Goal: Information Seeking & Learning: Learn about a topic

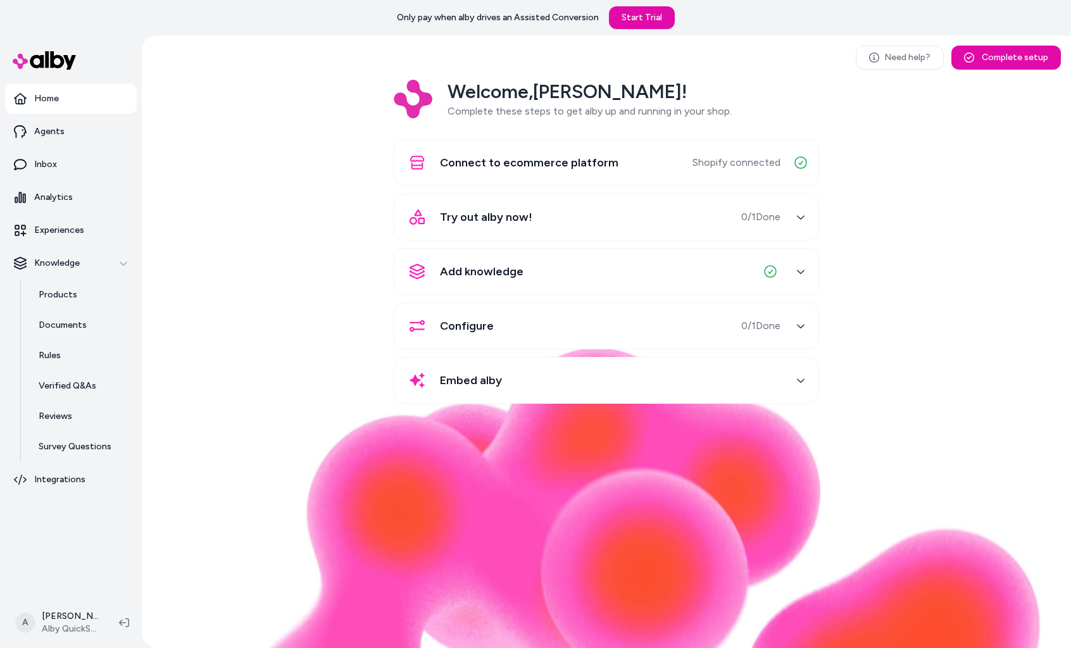
click at [222, 155] on div "Welcome, [PERSON_NAME] ! Complete these steps to get alby up and running in you…" at bounding box center [606, 251] width 909 height 342
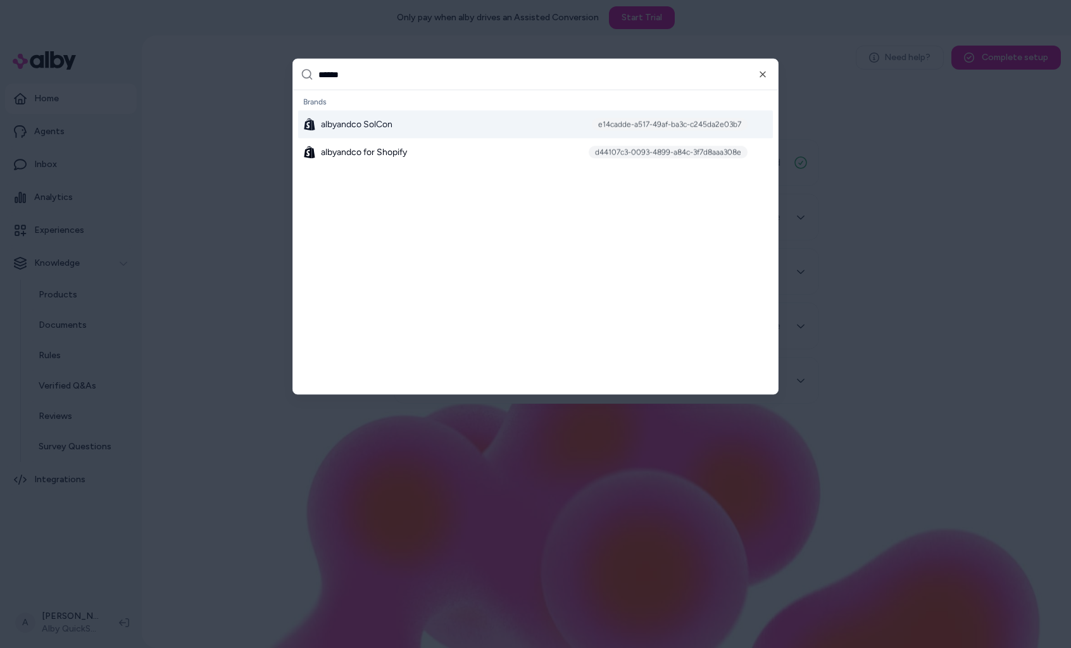
type input "*******"
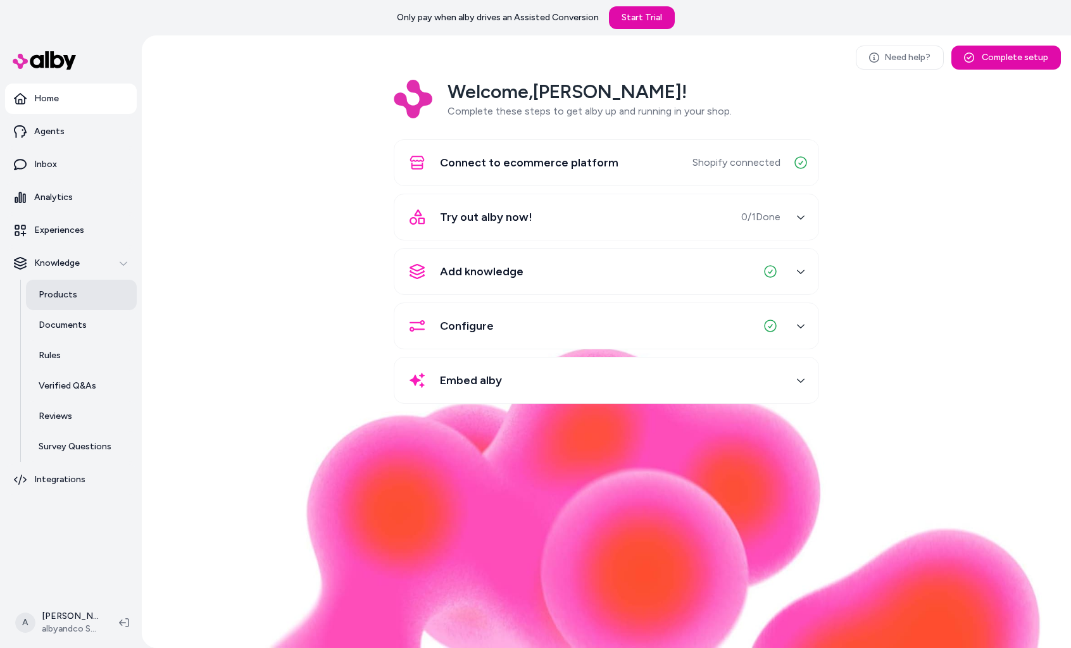
click at [76, 302] on link "Products" at bounding box center [81, 295] width 111 height 30
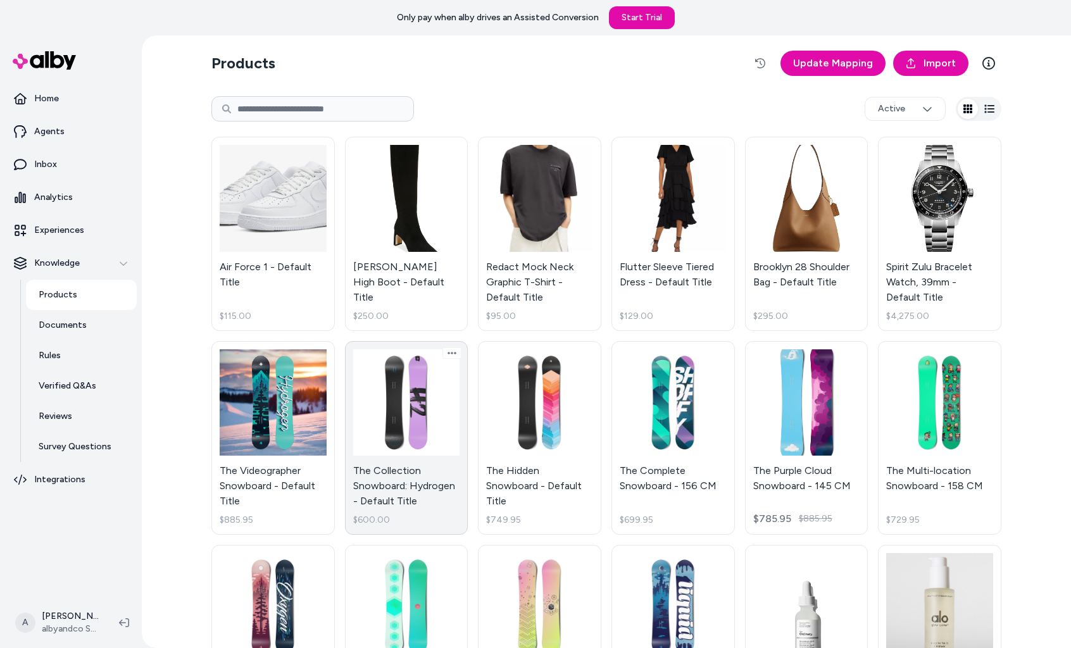
click at [396, 484] on link "The Collection Snowboard: Hydrogen - Default Title $600.00" at bounding box center [406, 438] width 123 height 194
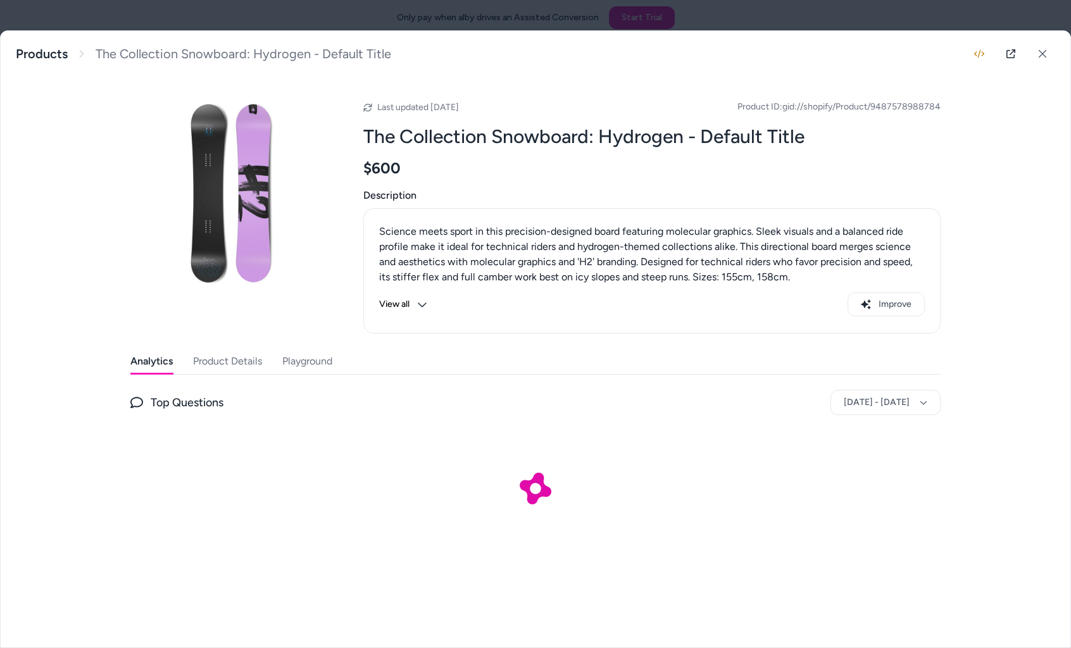
click at [252, 354] on button "Product Details" at bounding box center [227, 361] width 69 height 25
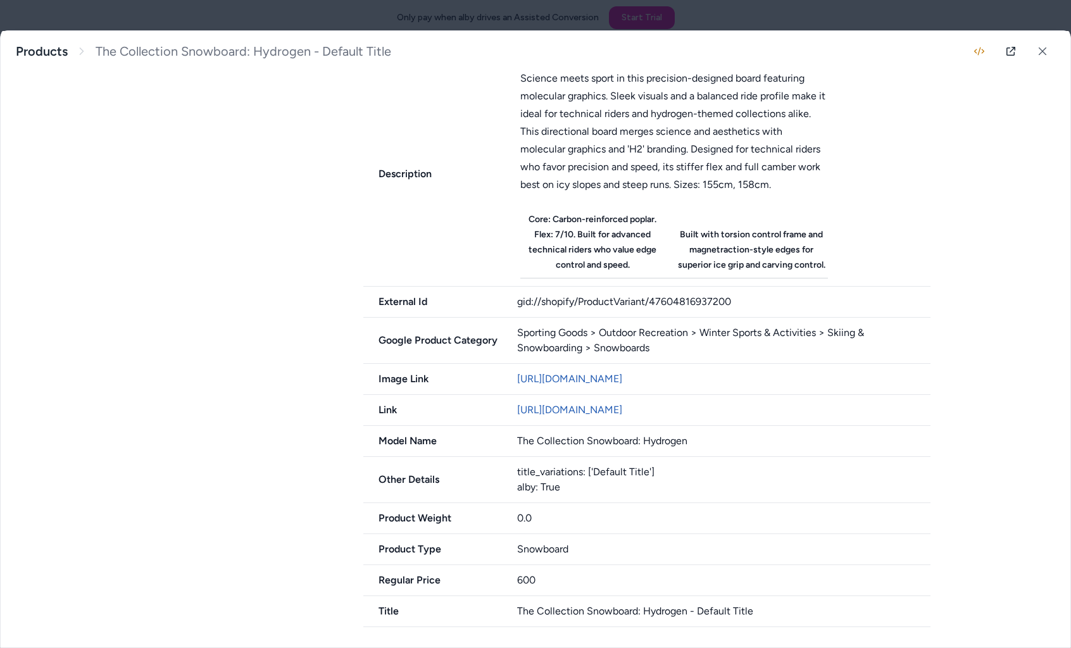
scroll to position [456, 0]
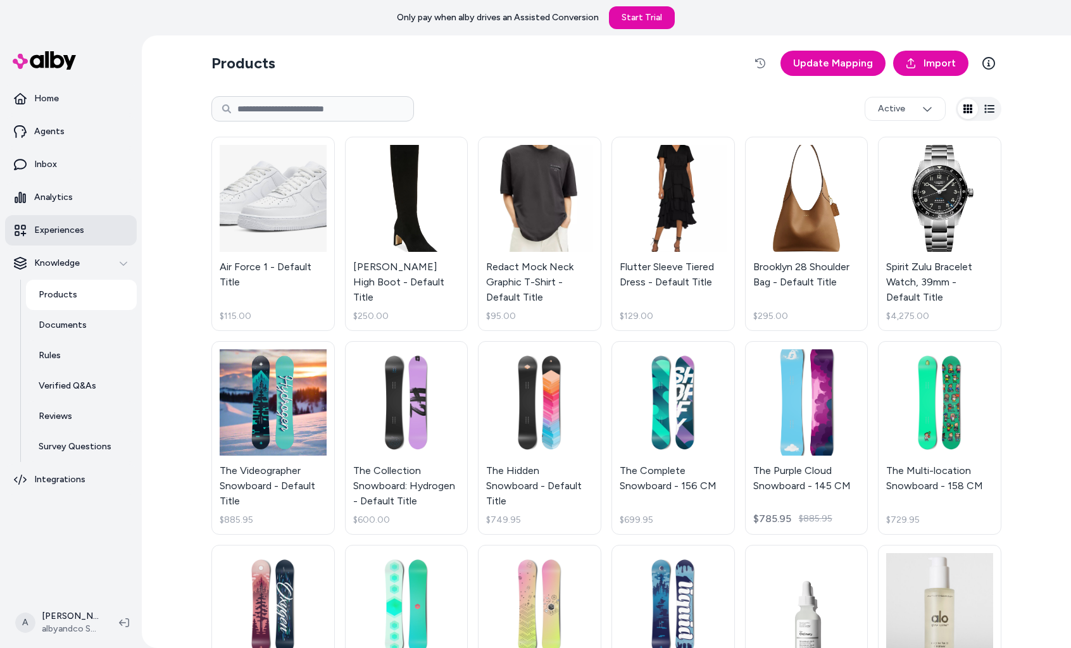
click at [81, 237] on link "Experiences" at bounding box center [71, 230] width 132 height 30
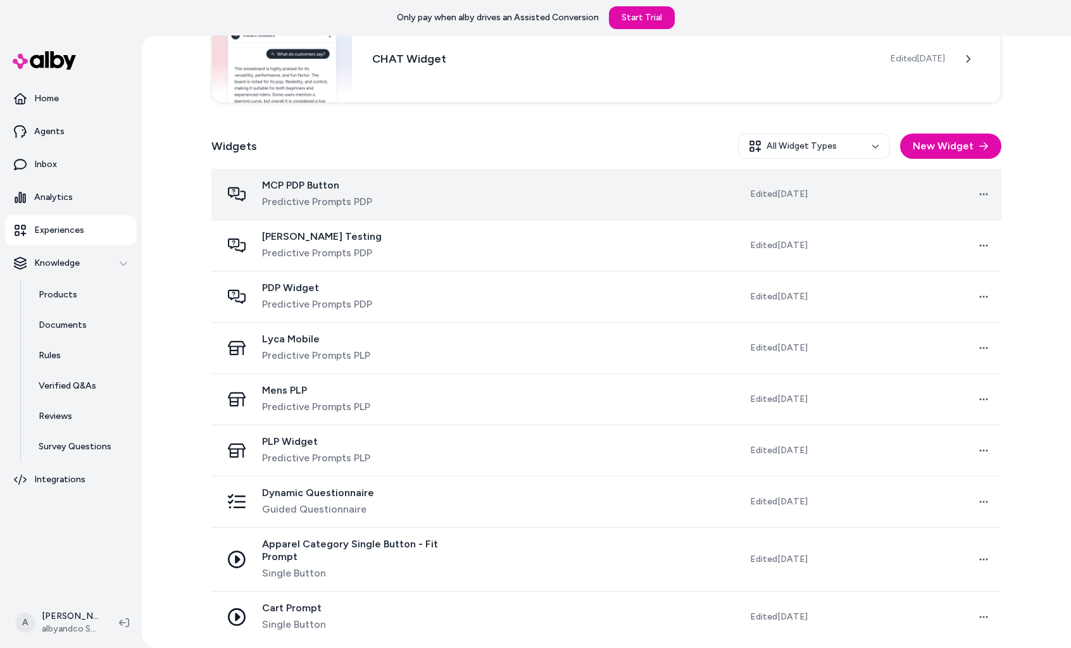
scroll to position [296, 0]
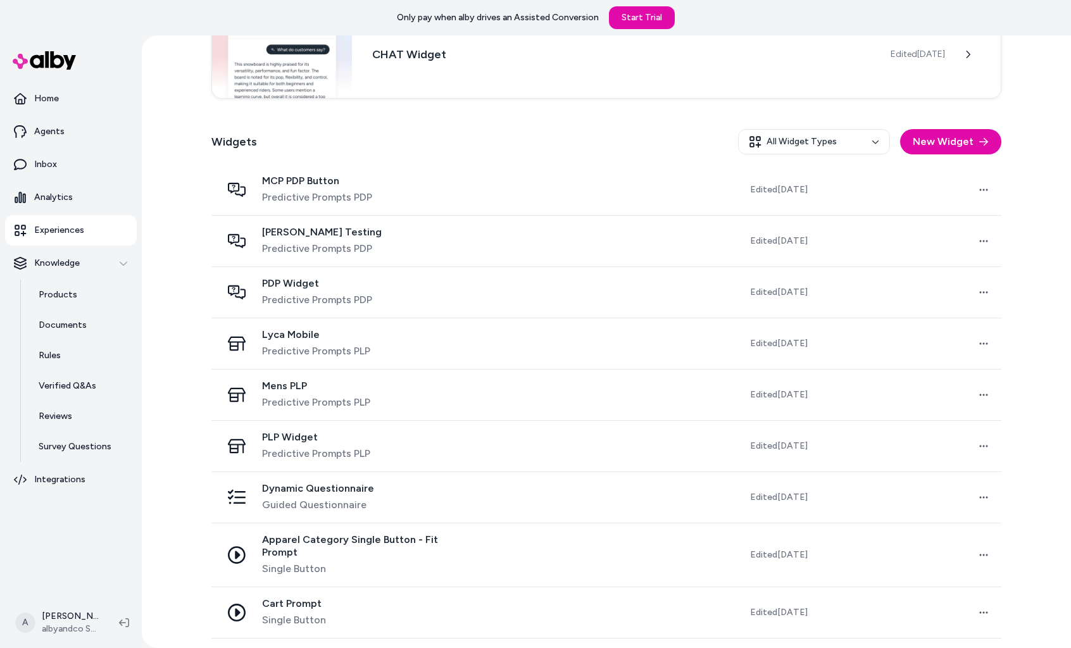
click at [335, 482] on span "Dynamic Questionnaire" at bounding box center [318, 488] width 112 height 13
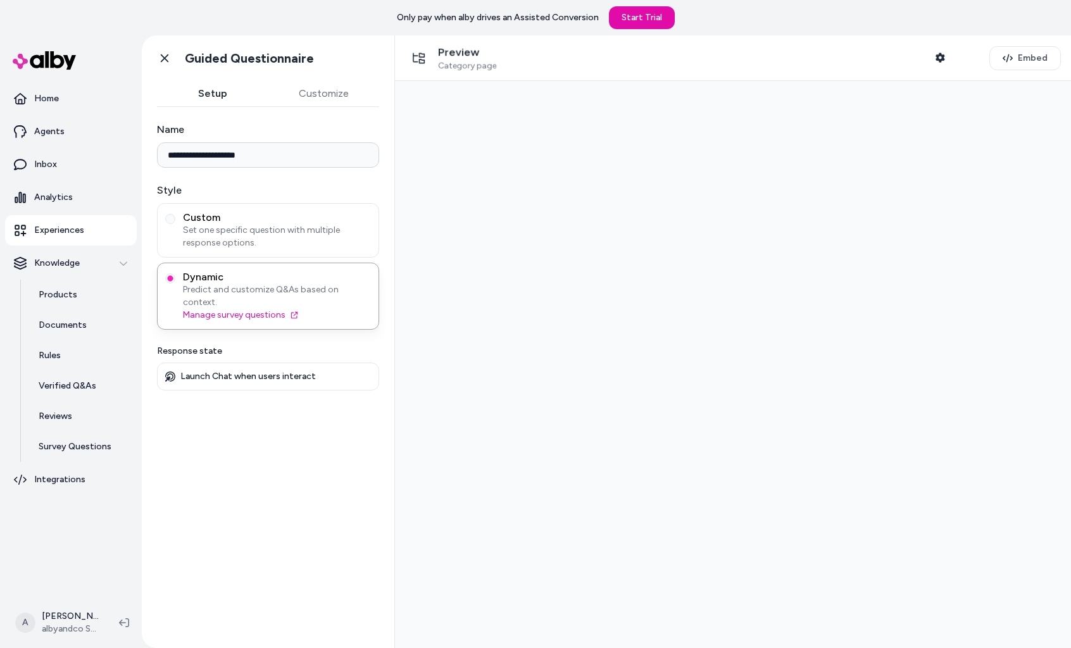
click at [333, 487] on div "**********" at bounding box center [268, 370] width 253 height 526
click at [1011, 49] on button "Embed" at bounding box center [1025, 58] width 72 height 24
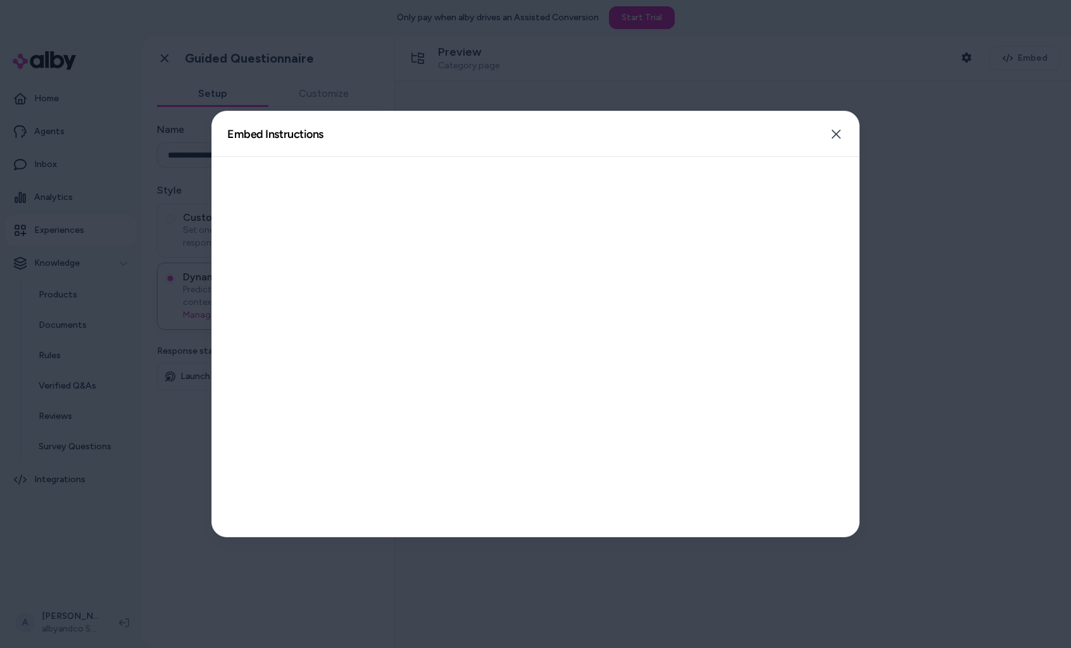
click at [814, 130] on div "Embed Instructions Embed a widget to start building your experience. Close" at bounding box center [535, 134] width 647 height 46
click at [827, 130] on button "Close" at bounding box center [835, 134] width 25 height 25
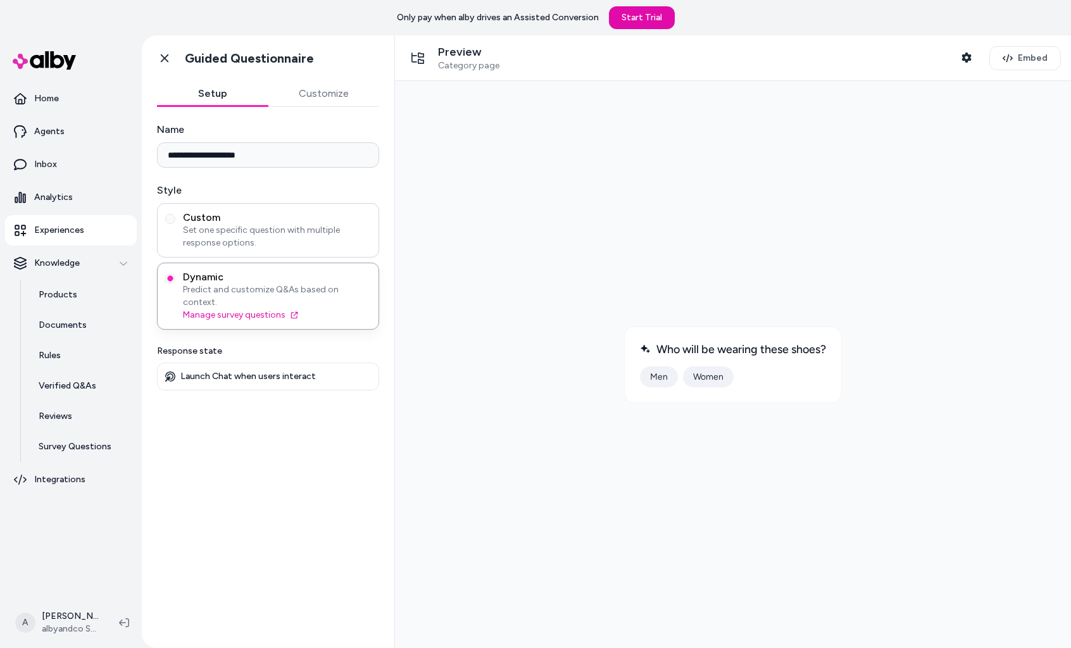
click at [288, 237] on span "Set one specific question with multiple response options." at bounding box center [277, 236] width 188 height 25
click at [175, 224] on button "Custom Set one specific question with multiple response options." at bounding box center [170, 219] width 10 height 10
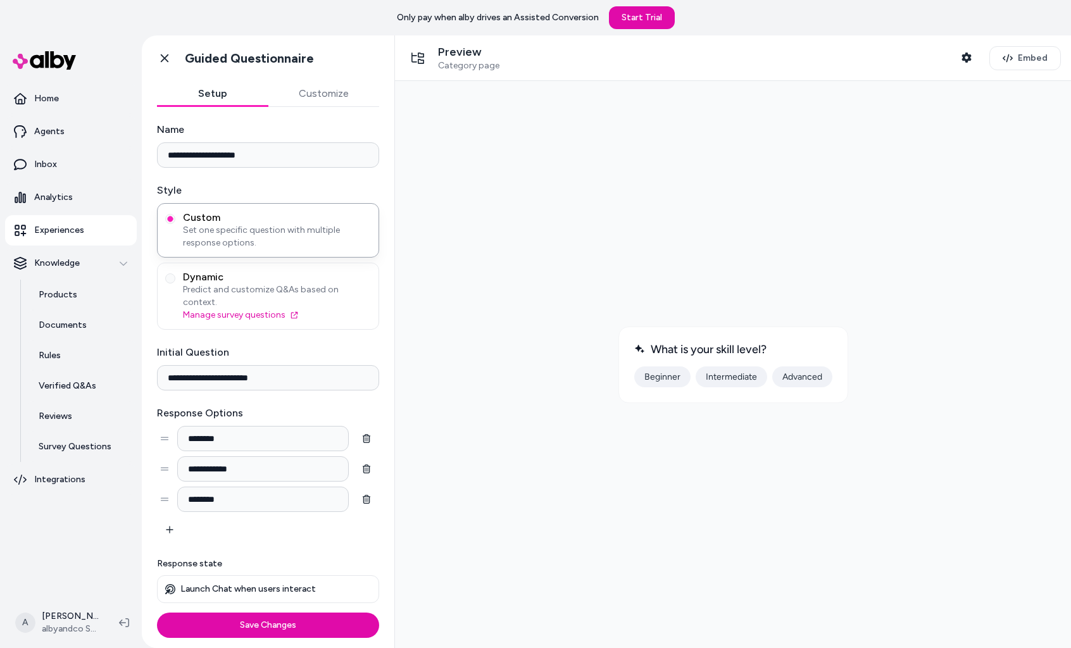
click at [302, 154] on input "**********" at bounding box center [268, 154] width 222 height 25
click at [296, 618] on button "Save Changes" at bounding box center [268, 625] width 222 height 25
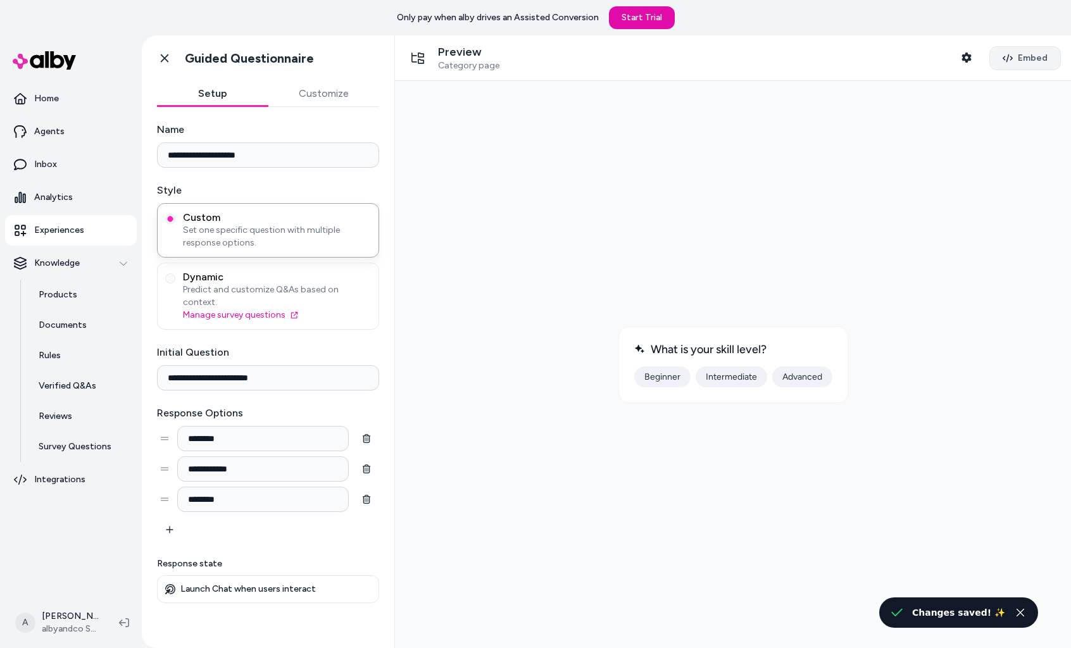
click at [1016, 54] on button "Embed" at bounding box center [1025, 58] width 72 height 24
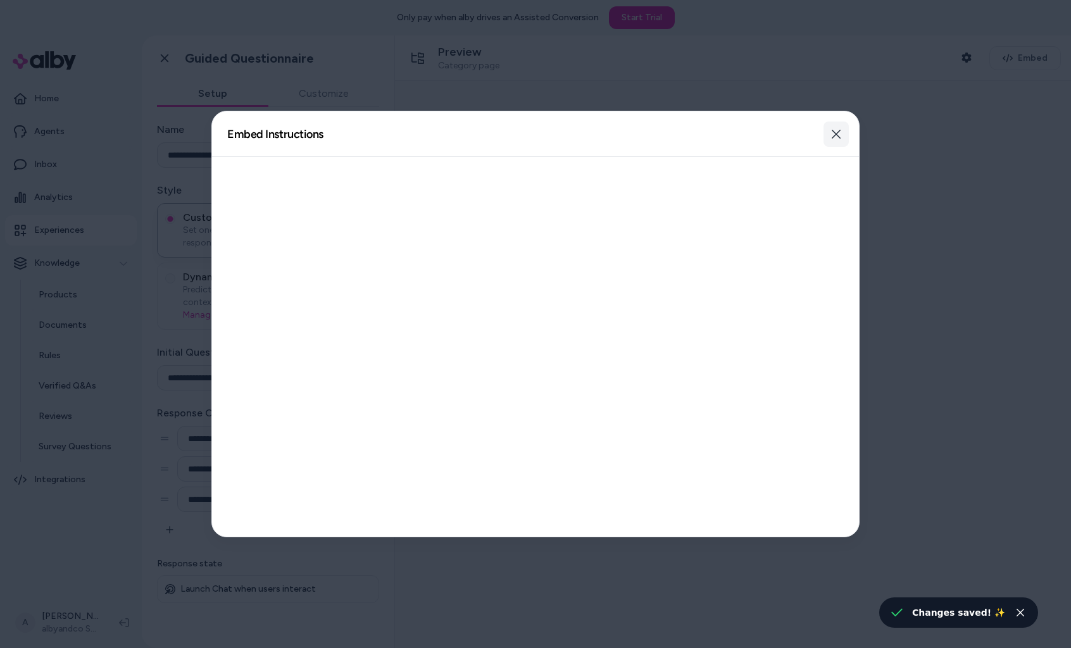
click at [830, 144] on button "Close" at bounding box center [835, 134] width 25 height 25
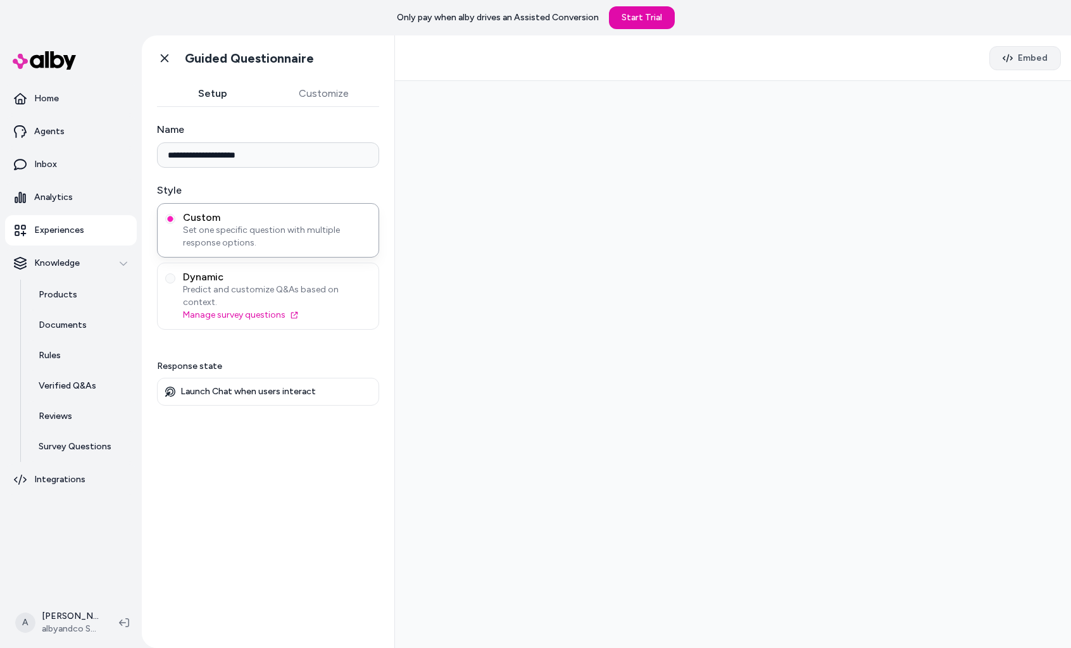
type input "**********"
type input "********"
type input "**********"
type input "********"
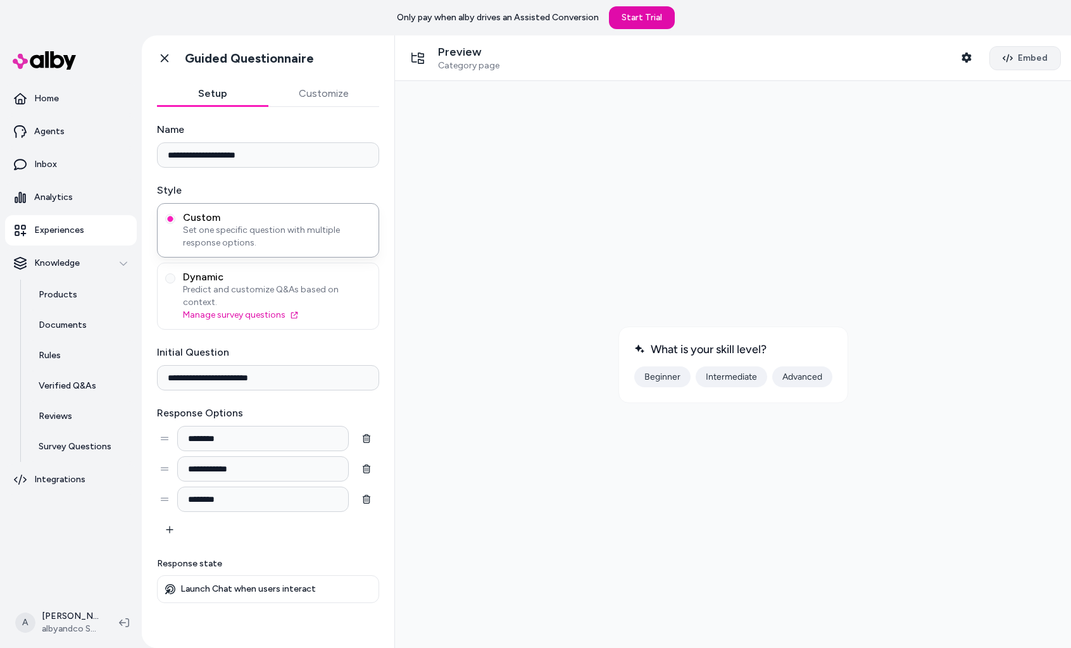
click at [1024, 53] on span "Embed" at bounding box center [1033, 58] width 30 height 13
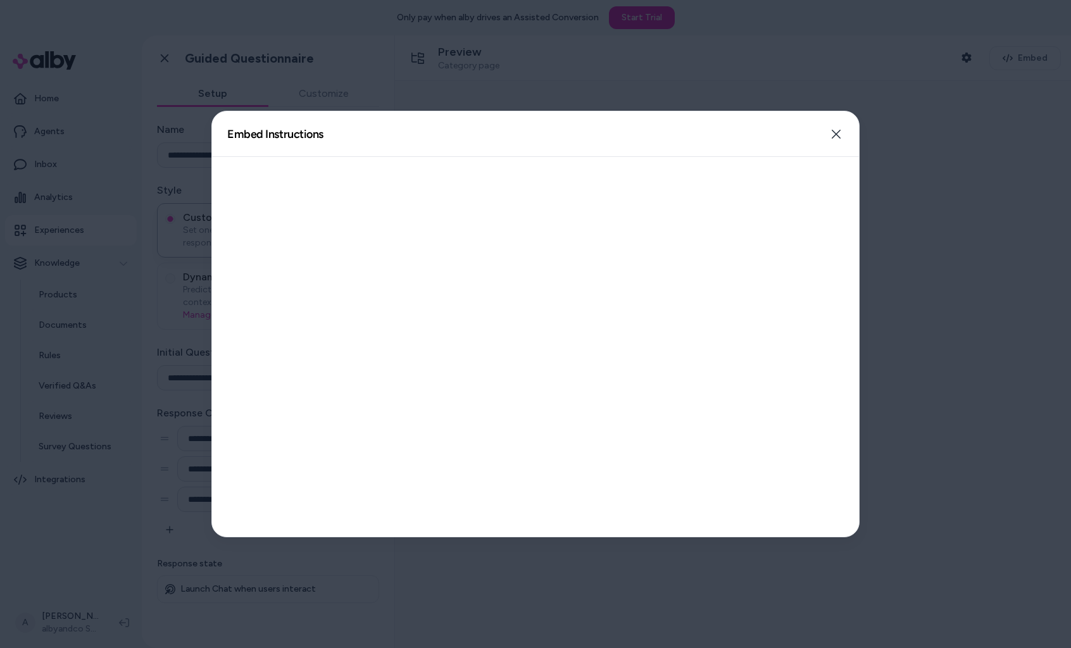
click at [794, 210] on div at bounding box center [535, 347] width 647 height 380
click at [847, 132] on button "Close" at bounding box center [835, 134] width 25 height 25
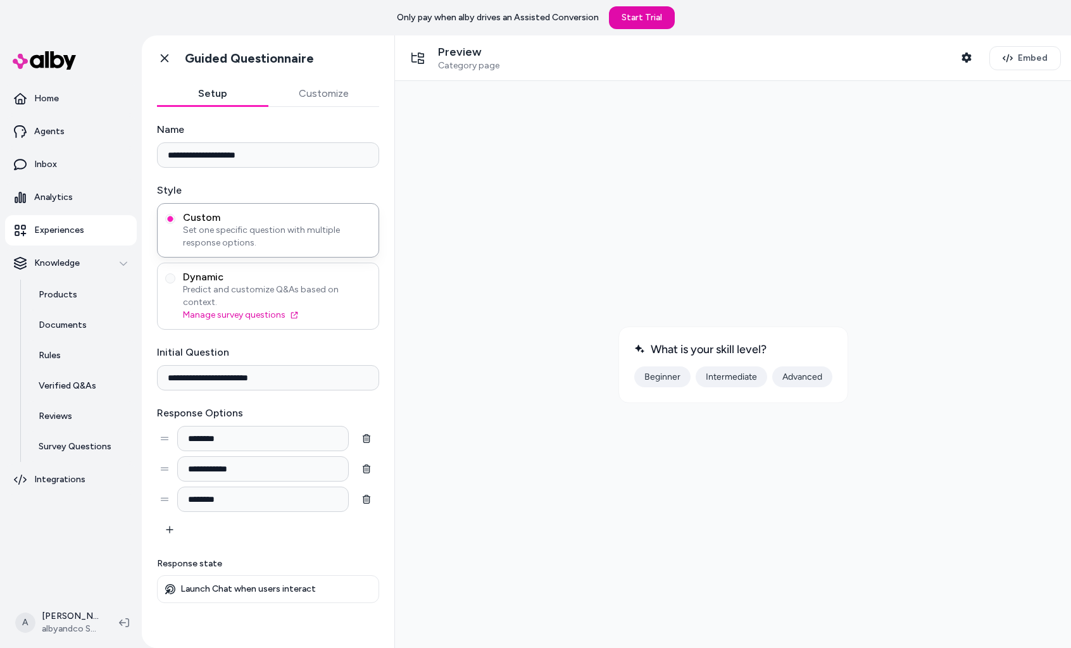
click at [227, 285] on span "Predict and customize Q&As based on context." at bounding box center [277, 296] width 188 height 25
click at [175, 284] on button "Dynamic Predict and customize Q&As based on context. Manage survey questions" at bounding box center [170, 278] width 10 height 10
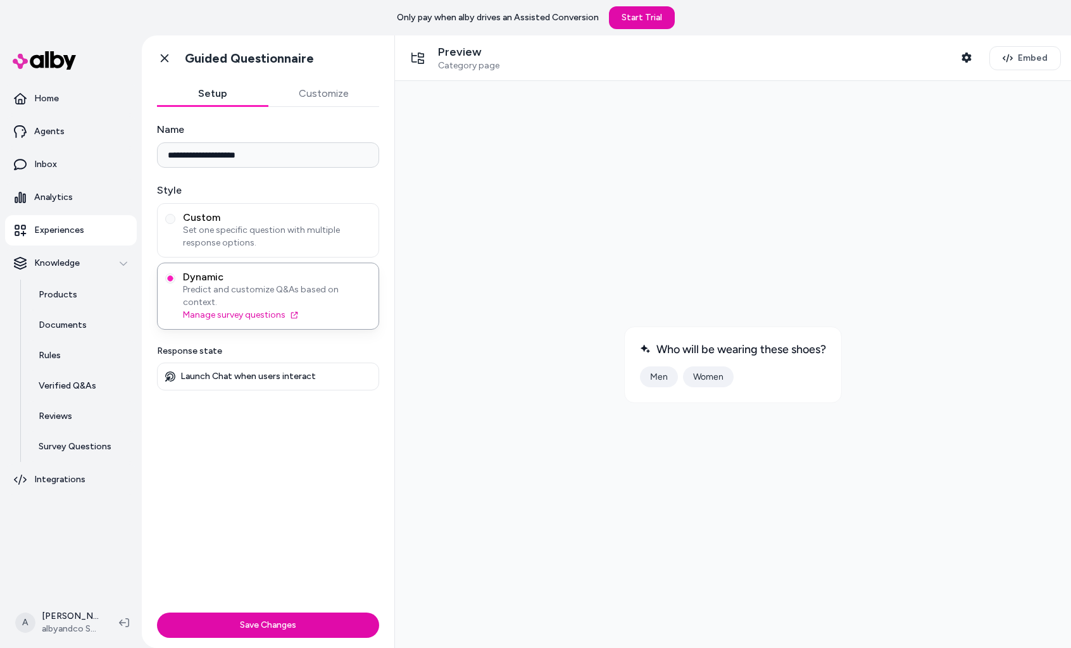
click at [475, 280] on div at bounding box center [733, 364] width 656 height 547
click at [725, 273] on div at bounding box center [733, 364] width 656 height 547
click at [673, 271] on div at bounding box center [733, 364] width 656 height 547
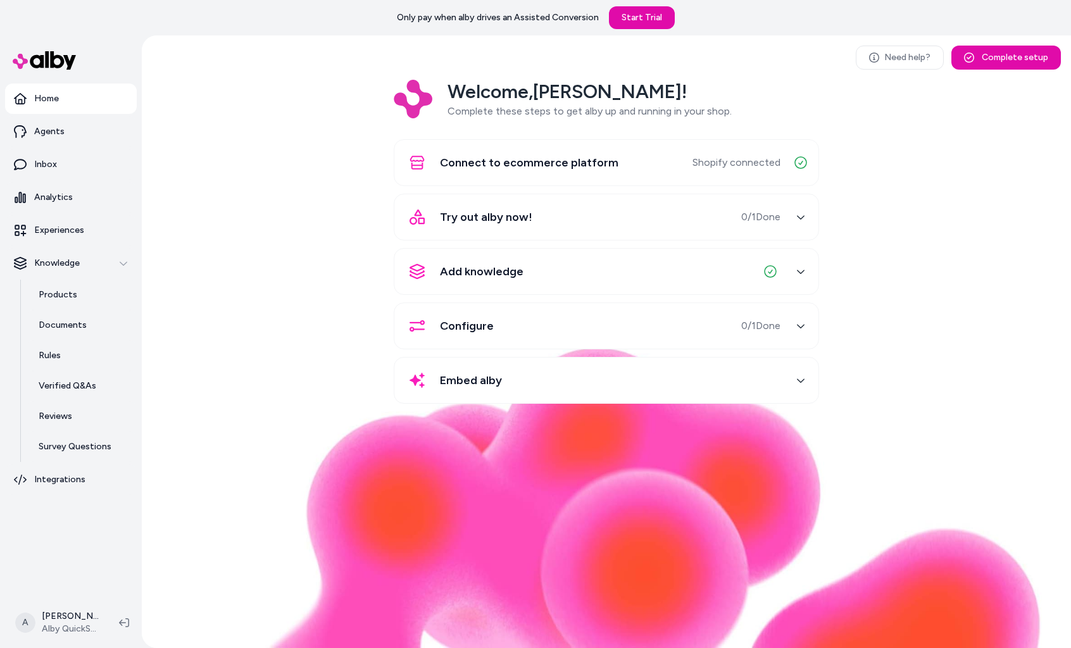
click at [285, 270] on div "Welcome, [PERSON_NAME] ! Complete these steps to get alby up and running in you…" at bounding box center [606, 251] width 909 height 342
click at [72, 123] on link "Agents" at bounding box center [71, 131] width 132 height 30
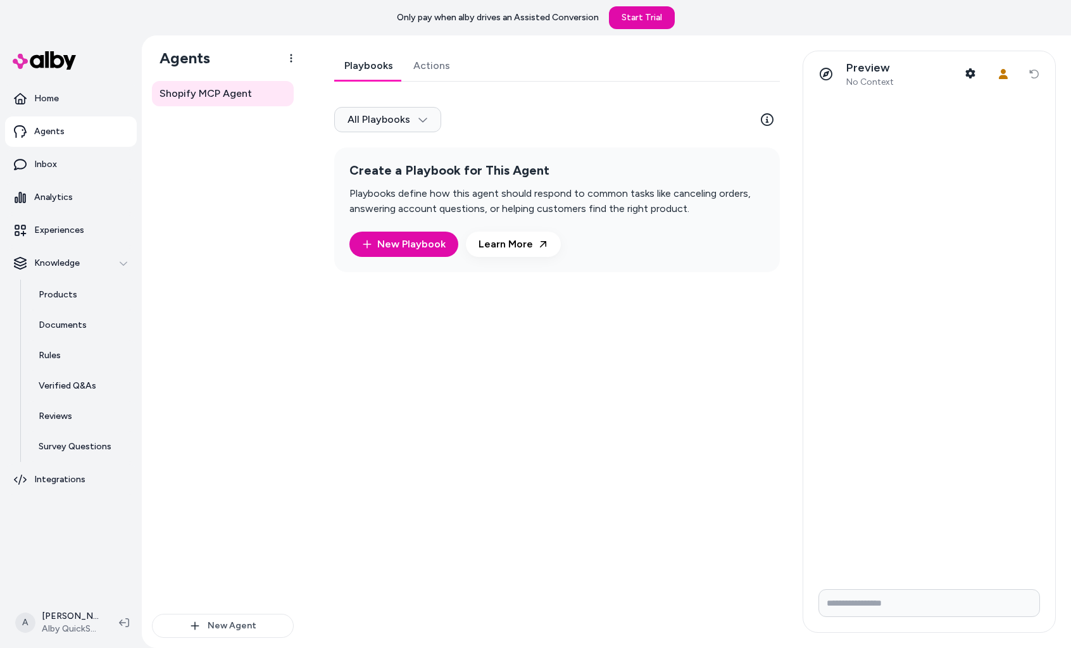
click at [622, 334] on div "Playbooks Actions All Playbooks Create a Playbook for This Agent Playbooks defi…" at bounding box center [553, 342] width 468 height 582
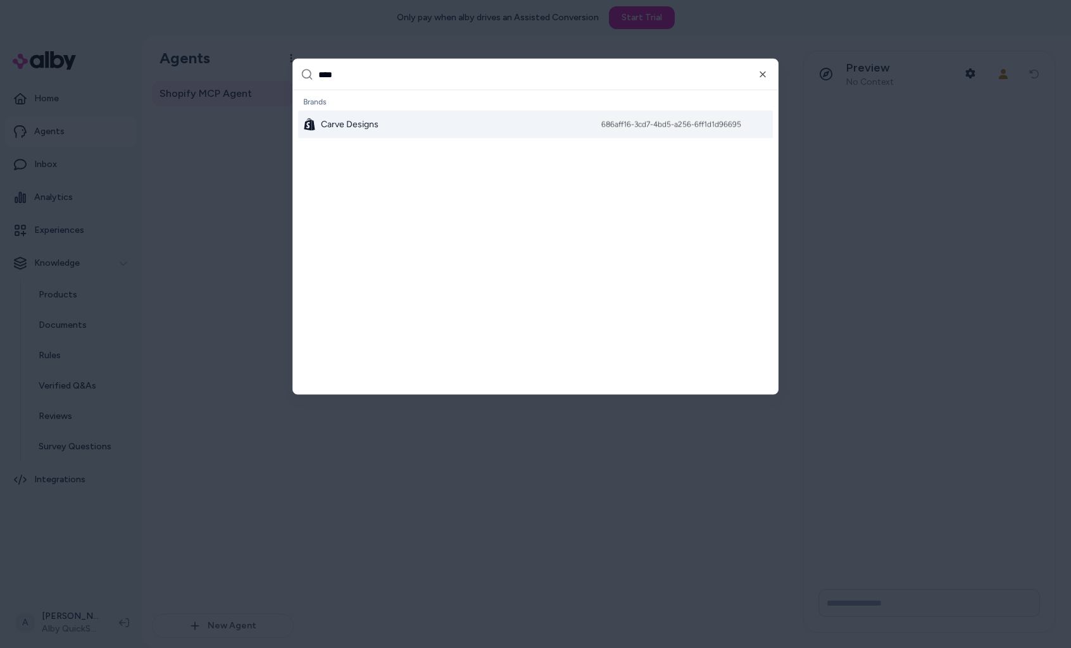
type input "*****"
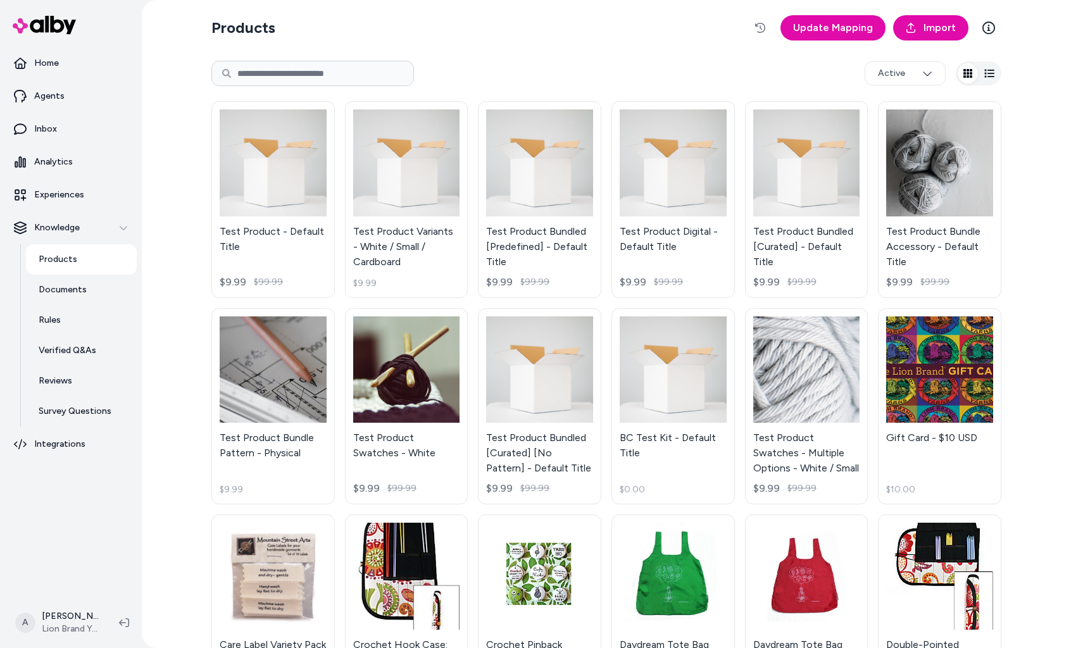
click at [193, 206] on div "Products Update Mapping Import Active Test Product - Default Title $9.99 $99.99…" at bounding box center [606, 324] width 929 height 648
click at [386, 81] on input at bounding box center [312, 73] width 203 height 25
type input "****"
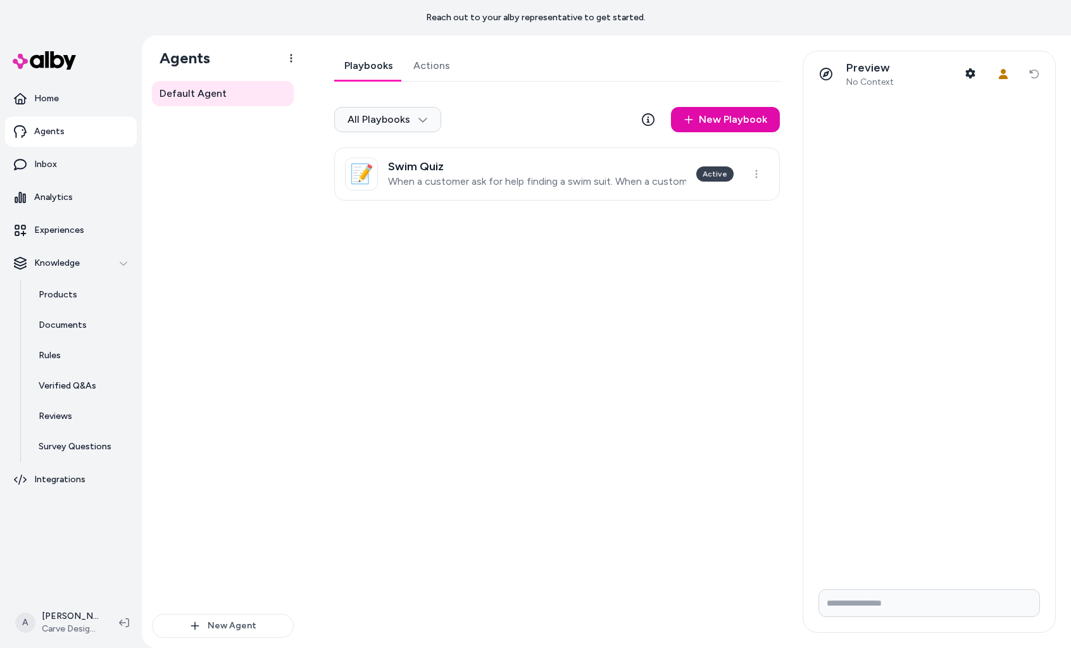
click at [301, 411] on div "Default Agent New Agent" at bounding box center [223, 364] width 162 height 567
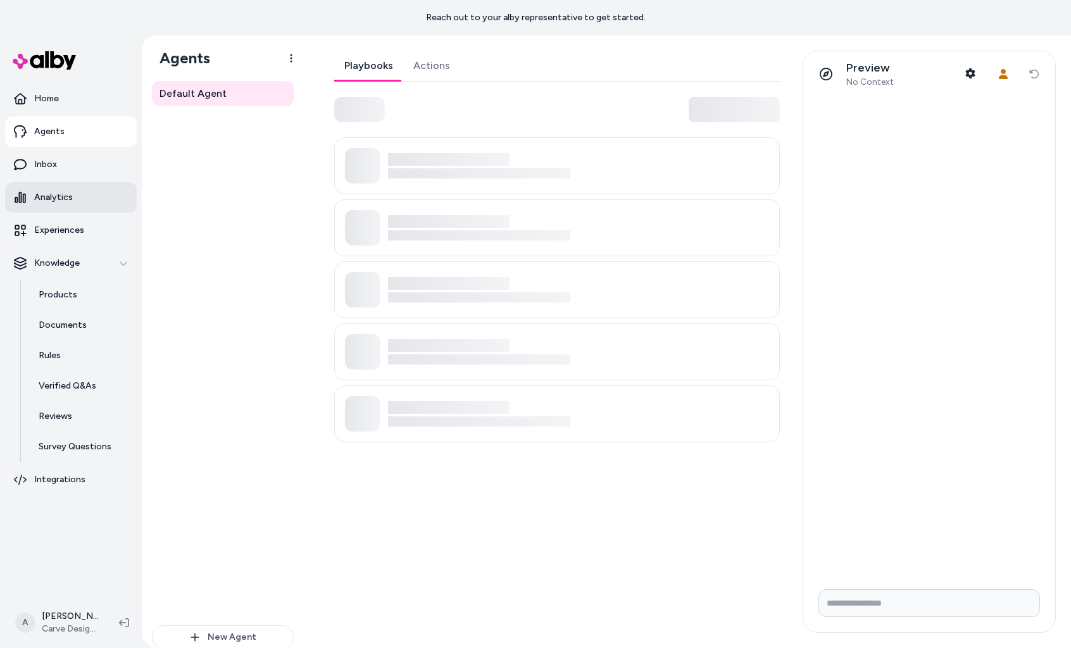
click at [77, 202] on link "Analytics" at bounding box center [71, 197] width 132 height 30
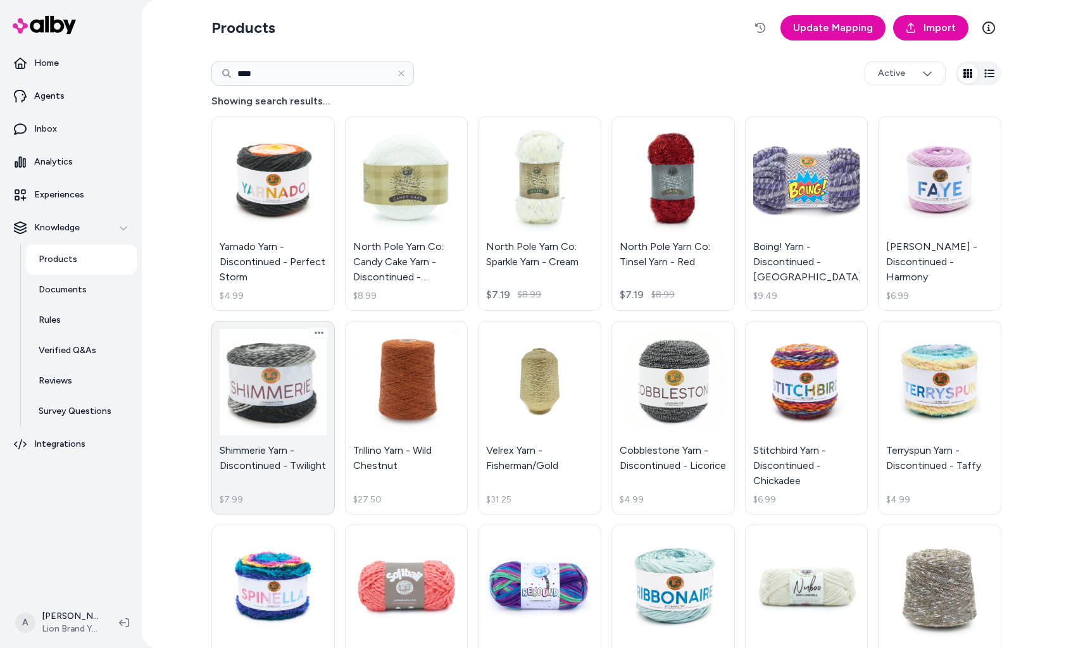
click at [277, 437] on link "Shimmerie Yarn - Discontinued - Twilight $7.99" at bounding box center [272, 418] width 123 height 194
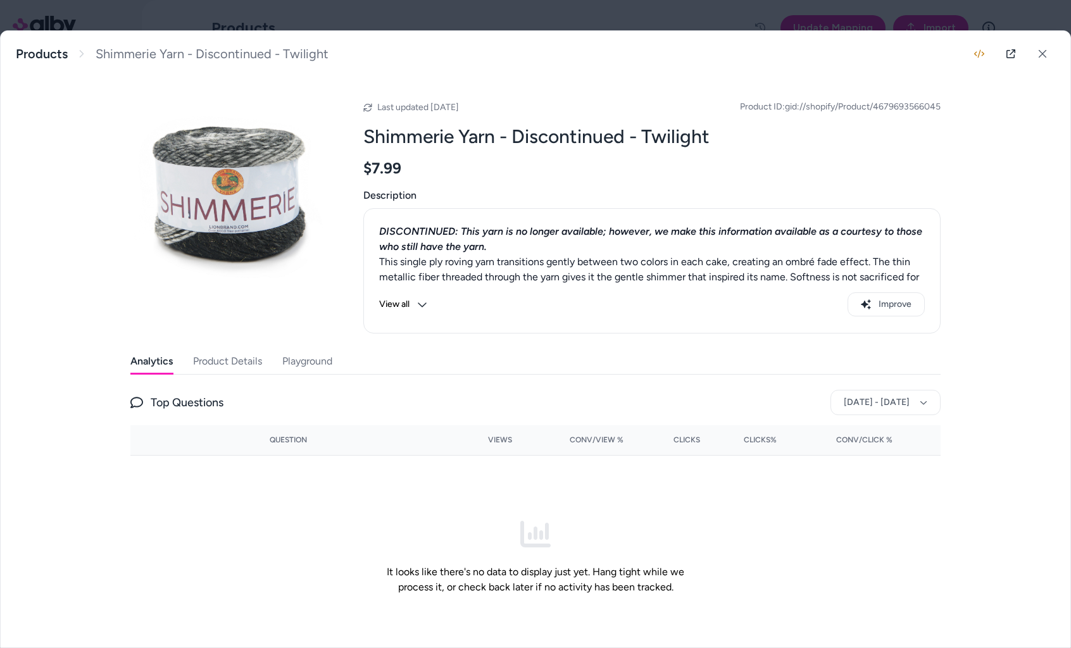
click at [416, 306] on button "View all" at bounding box center [403, 304] width 48 height 24
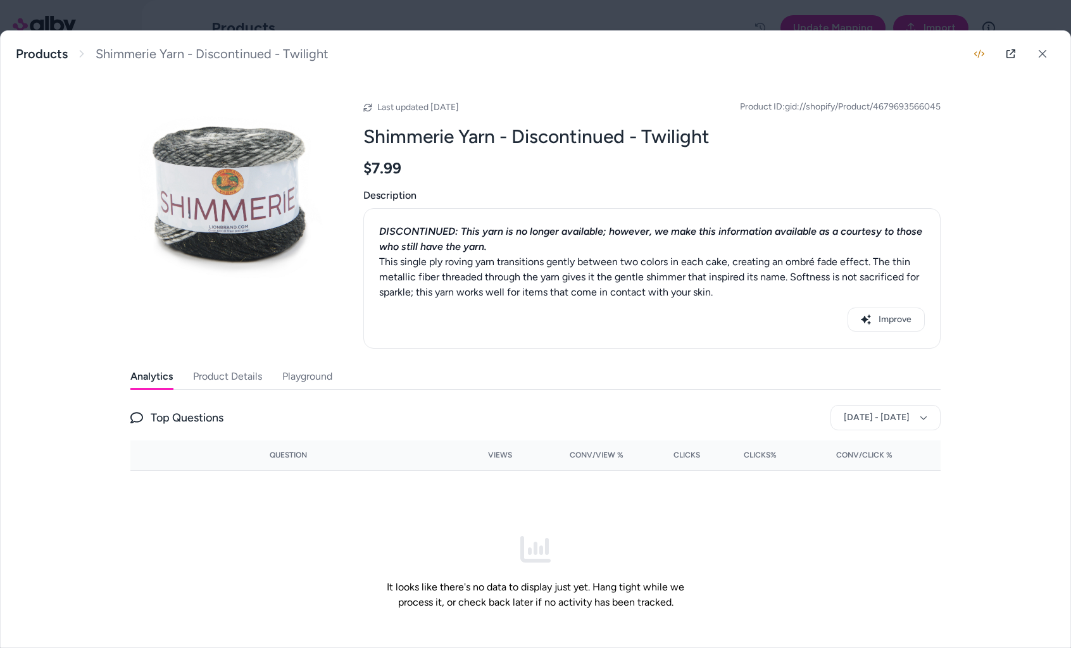
click at [416, 306] on div "DISCONTINUED: This yarn is no longer available; however, we make this informati…" at bounding box center [652, 278] width 546 height 119
click at [227, 384] on button "Product Details" at bounding box center [227, 376] width 69 height 25
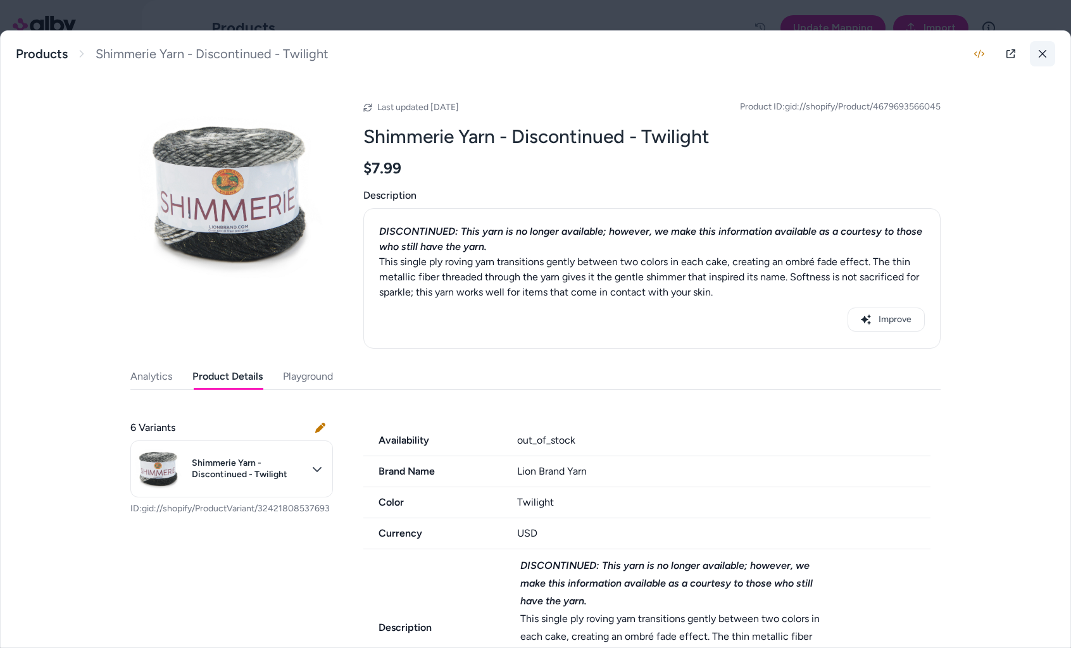
click at [1042, 52] on icon at bounding box center [1042, 53] width 9 height 9
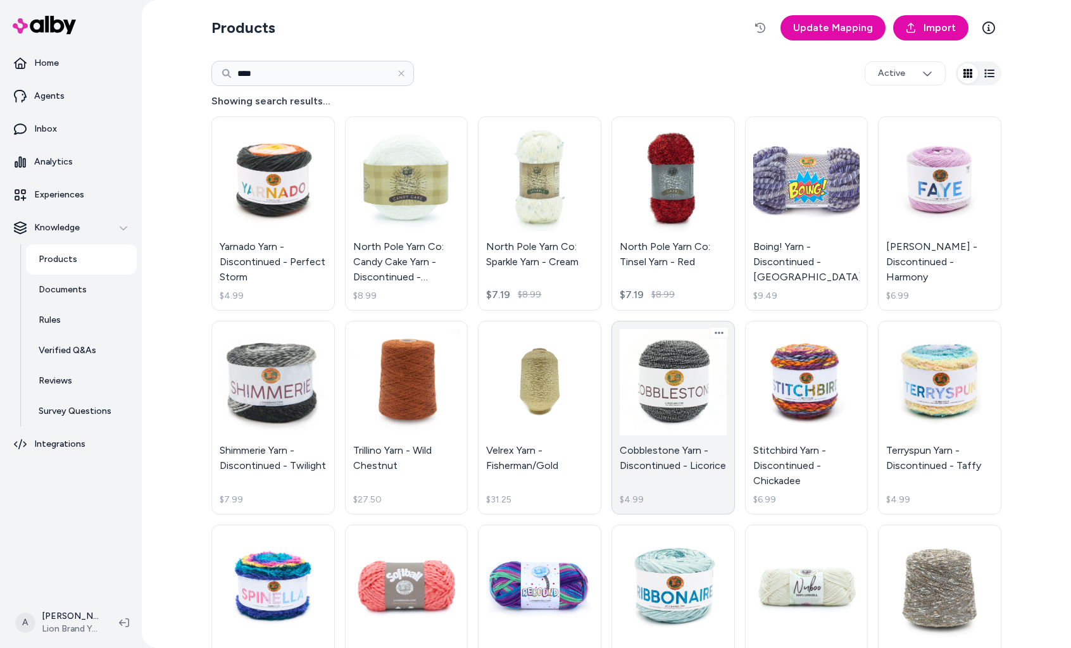
scroll to position [292, 0]
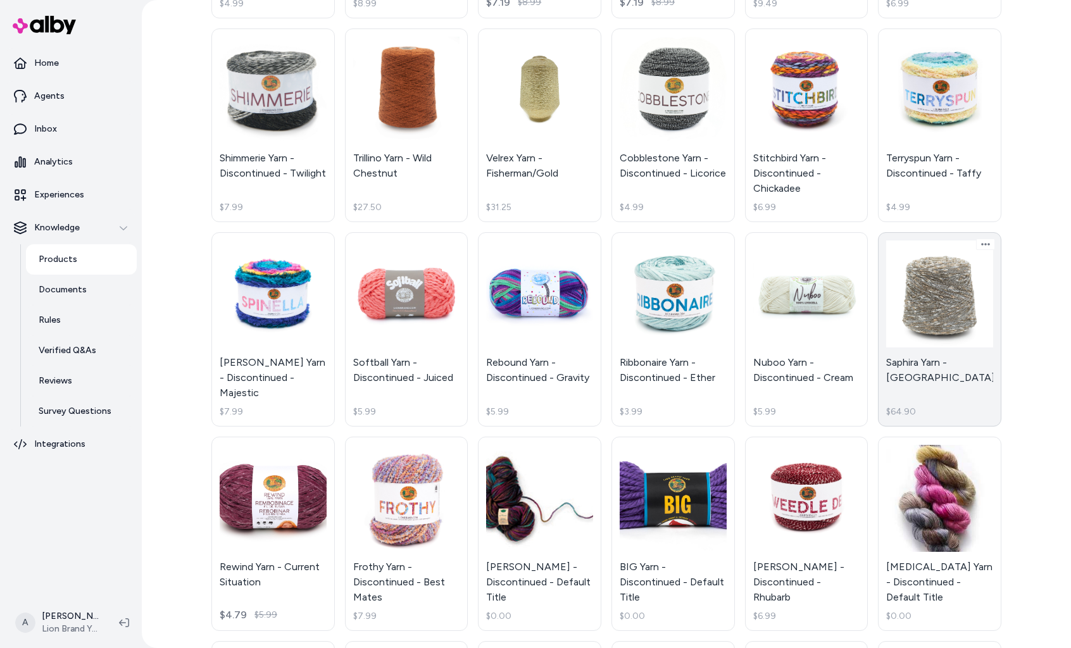
click at [907, 346] on link "Saphira Yarn - [GEOGRAPHIC_DATA] $64.90" at bounding box center [939, 329] width 123 height 194
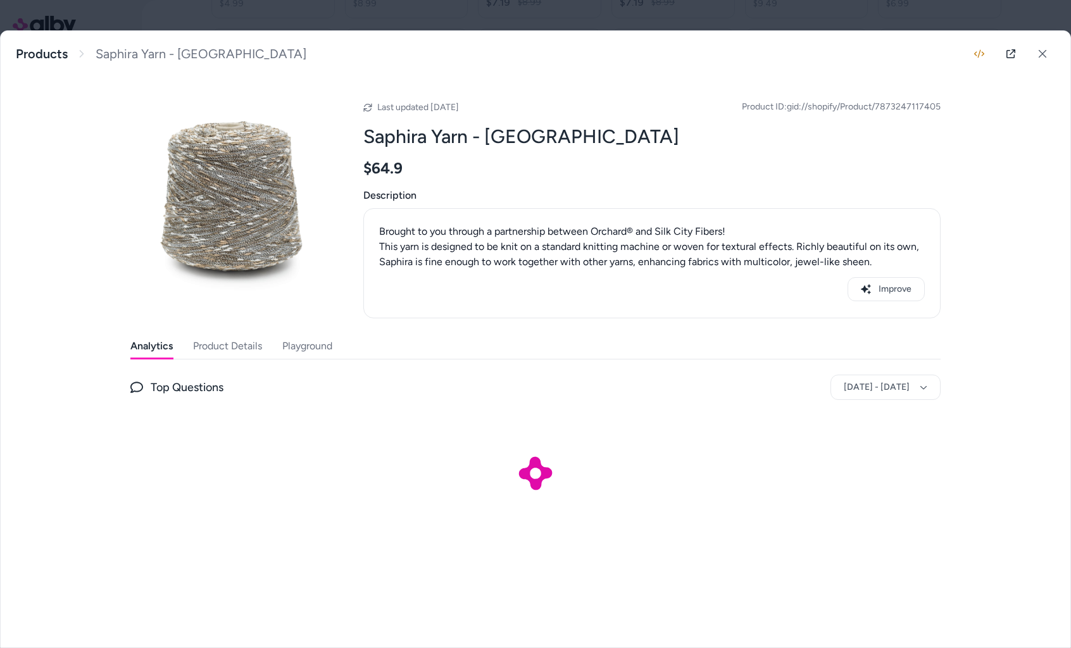
click at [208, 365] on div "Analytics Product Details Playground Top Questions [DATE] - [DATE]" at bounding box center [535, 435] width 810 height 203
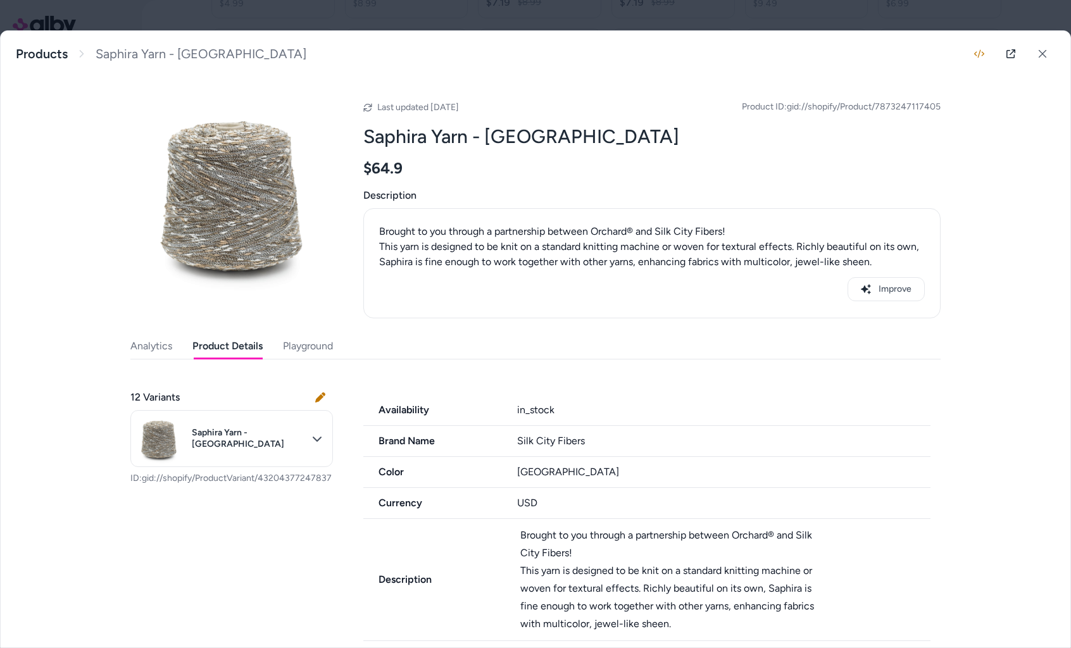
click at [225, 353] on button "Product Details" at bounding box center [227, 346] width 70 height 25
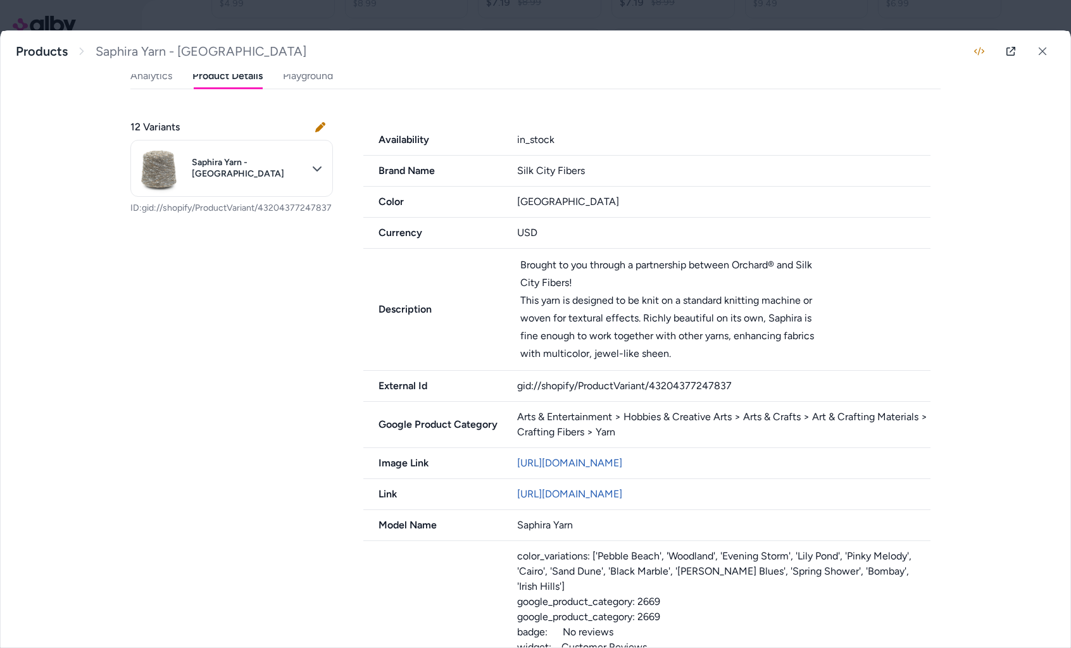
scroll to position [275, 0]
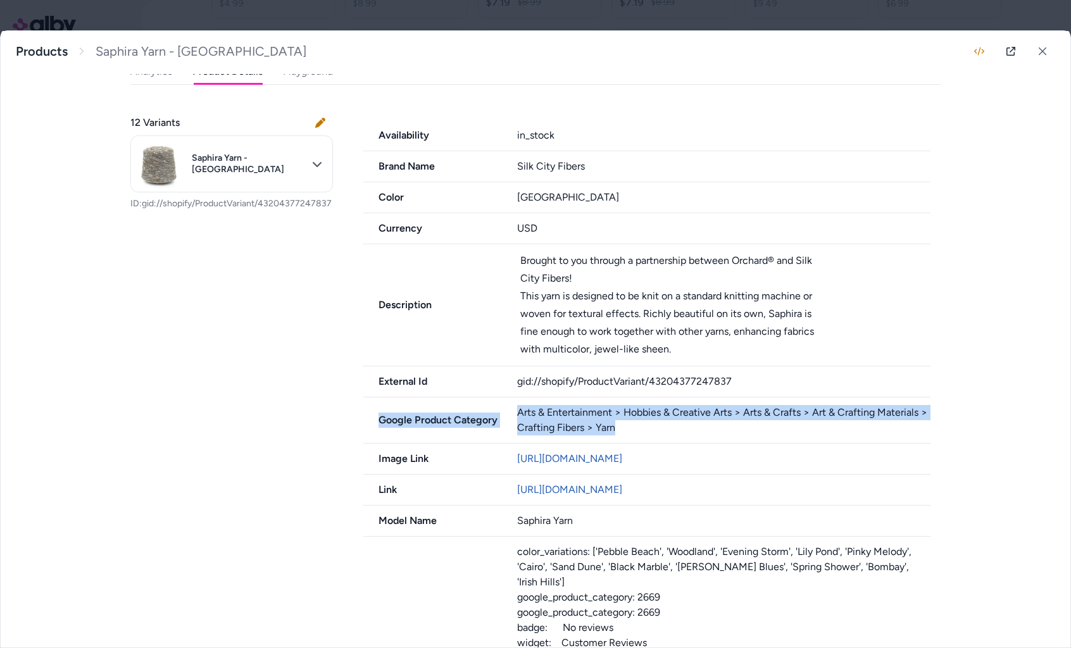
drag, startPoint x: 661, startPoint y: 440, endPoint x: 503, endPoint y: 404, distance: 162.2
click at [503, 404] on div "Google Product Category Arts & Entertainment > Hobbies & Creative Arts > Arts &…" at bounding box center [646, 420] width 567 height 46
click at [1037, 53] on button at bounding box center [1042, 51] width 25 height 25
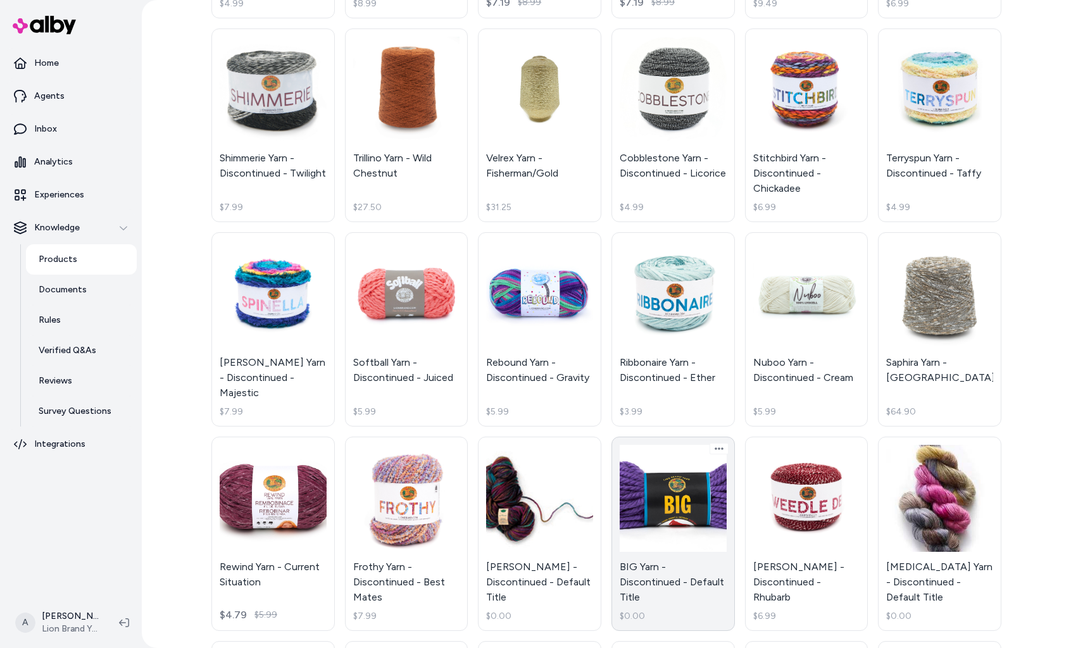
scroll to position [905, 0]
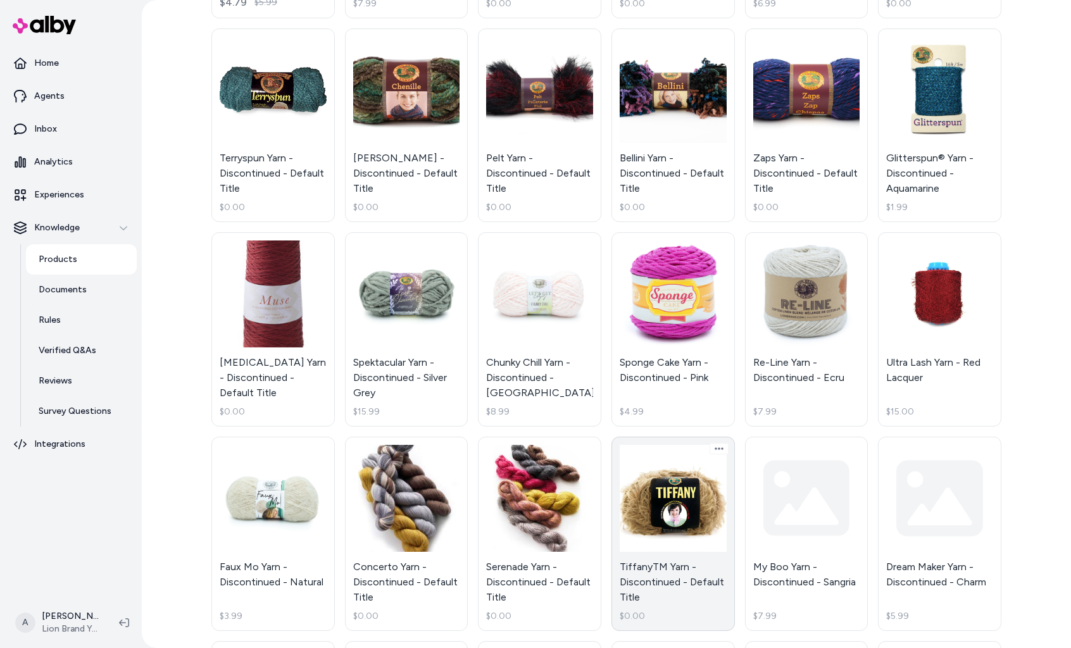
click at [674, 491] on link "TiffanyTM Yarn - Discontinued - Default Title $0.00" at bounding box center [672, 534] width 123 height 194
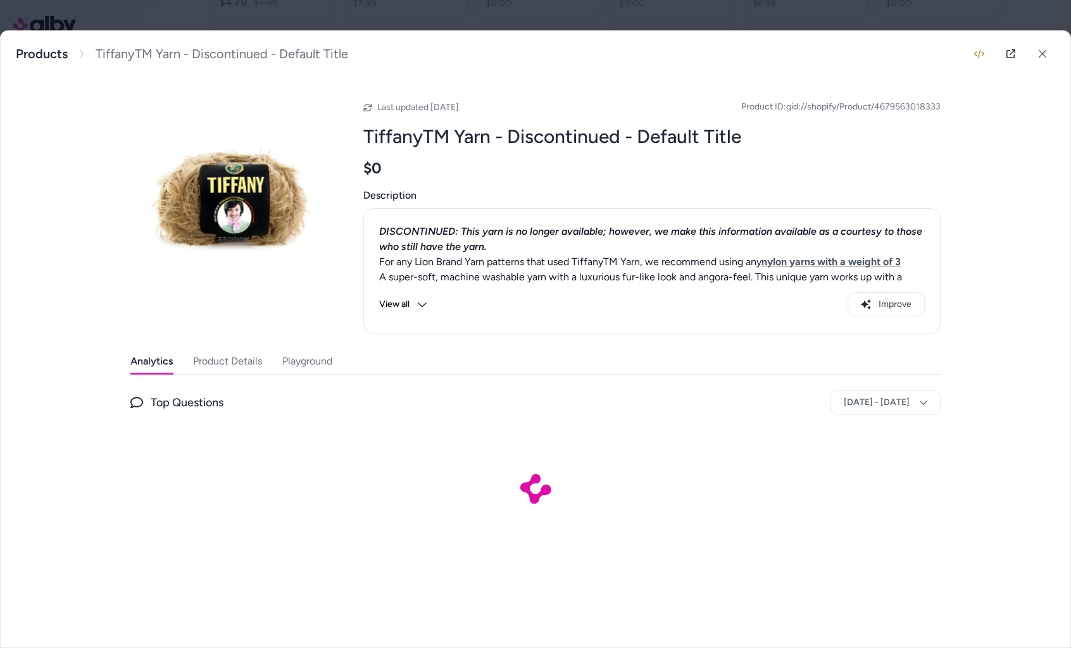
click at [204, 354] on button "Product Details" at bounding box center [227, 361] width 69 height 25
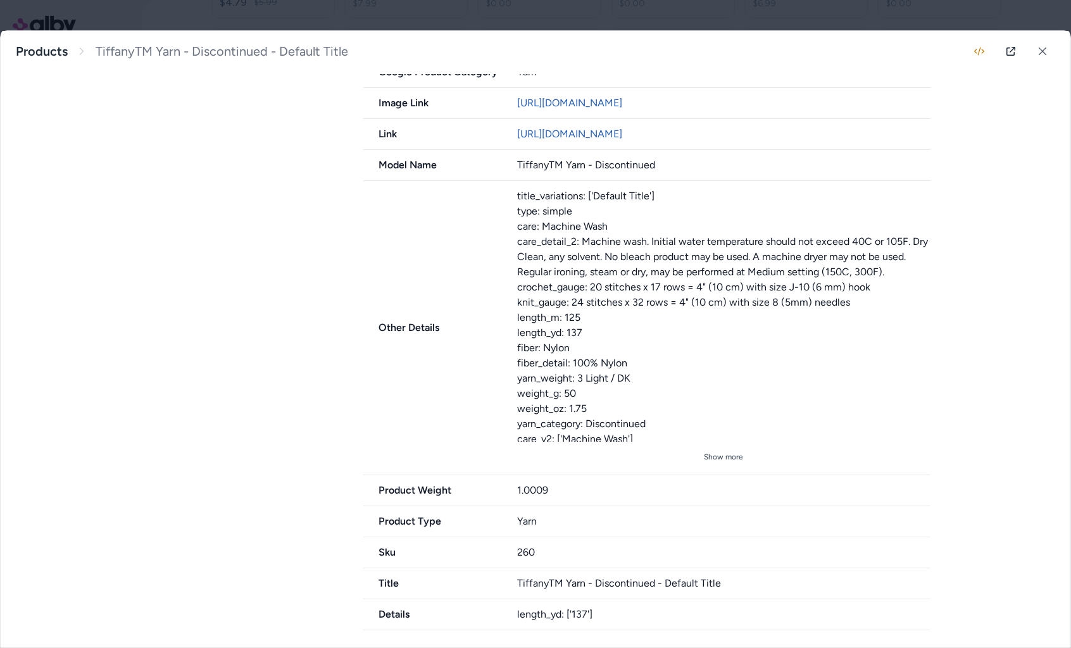
scroll to position [652, 0]
click at [729, 431] on div "title_variations: ['Default Title'] type: simple care: Machine Wash care_detail…" at bounding box center [724, 315] width 414 height 253
click at [729, 441] on div "title_variations: ['Default Title'] type: simple care: Machine Wash care_detail…" at bounding box center [724, 315] width 414 height 253
click at [727, 453] on button "Show more" at bounding box center [724, 457] width 414 height 20
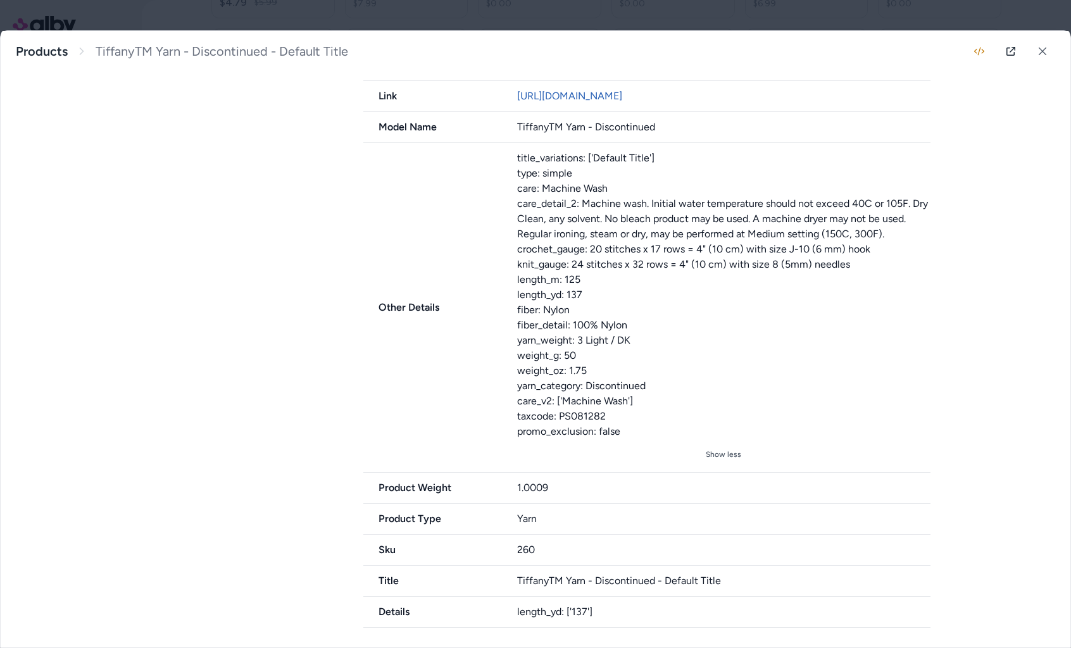
scroll to position [0, 0]
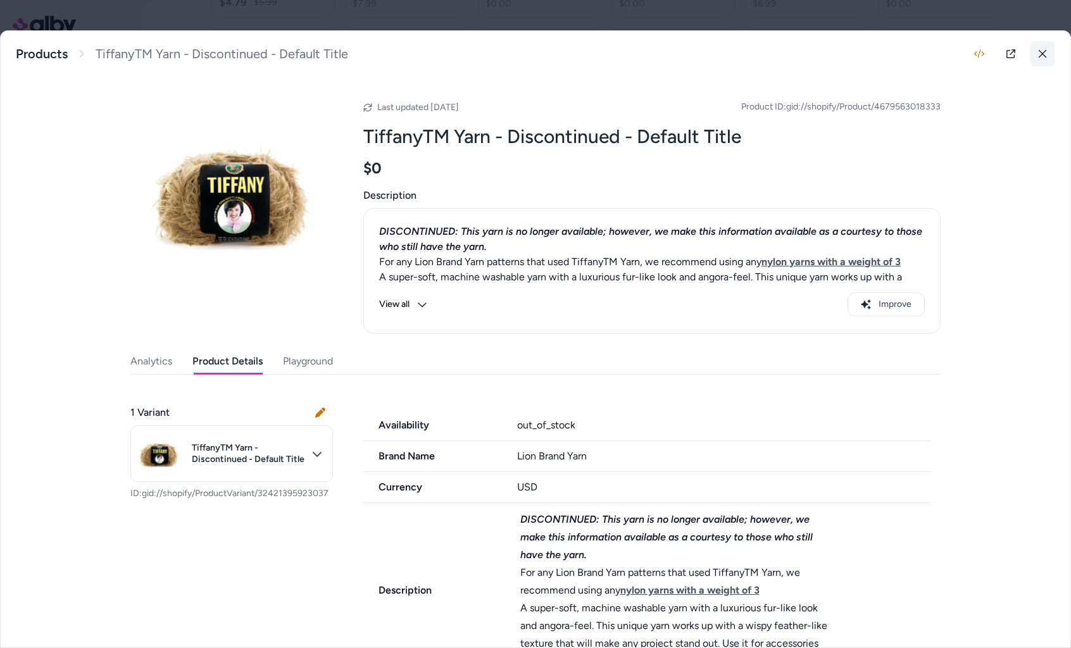
click at [1037, 60] on button at bounding box center [1042, 53] width 25 height 25
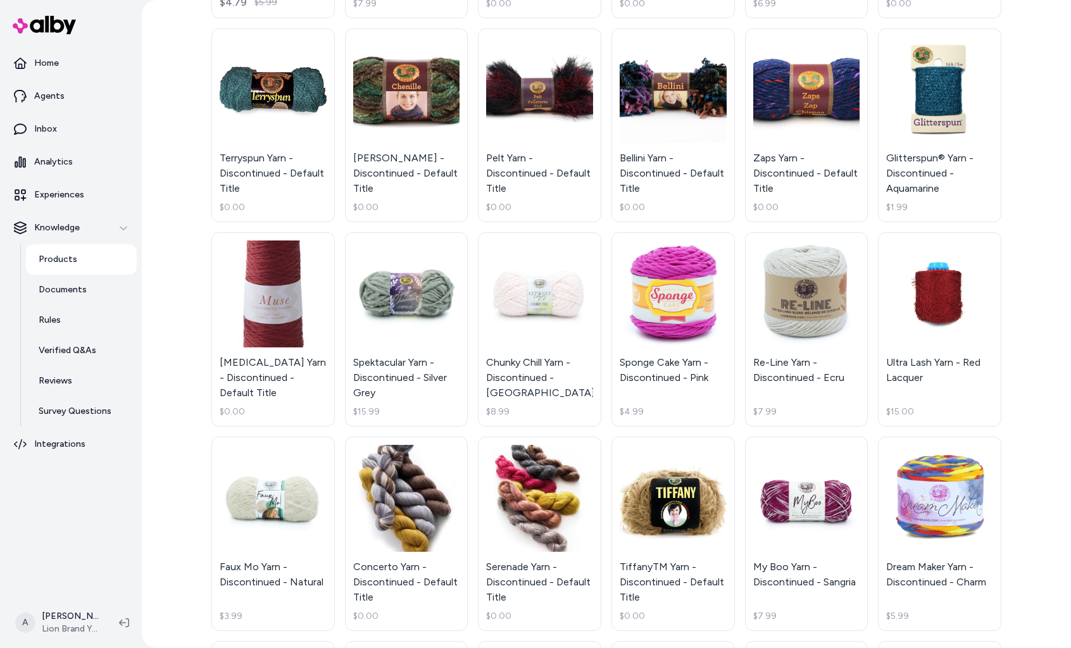
scroll to position [1518, 0]
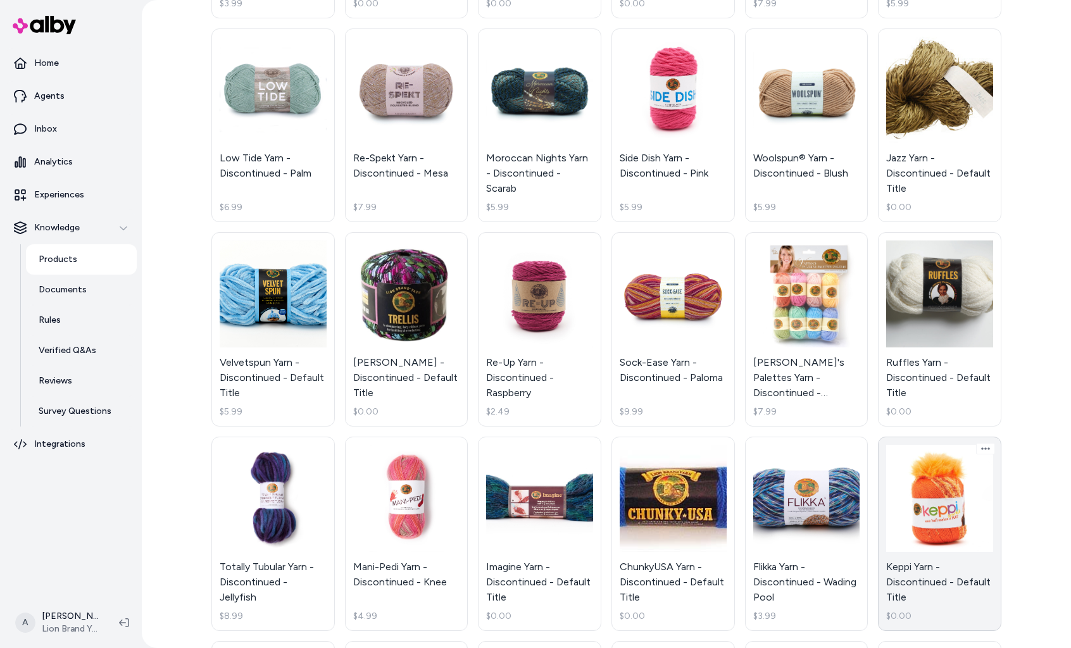
click at [922, 471] on link "Keppi Yarn - Discontinued - Default Title $0.00" at bounding box center [939, 534] width 123 height 194
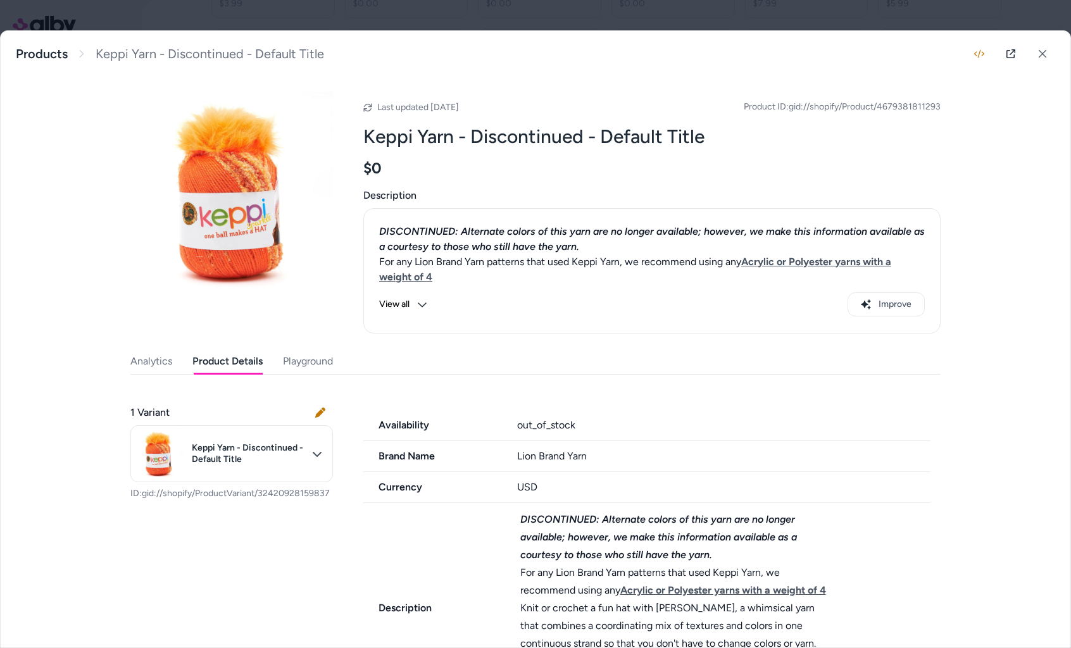
click at [237, 365] on button "Product Details" at bounding box center [227, 361] width 70 height 25
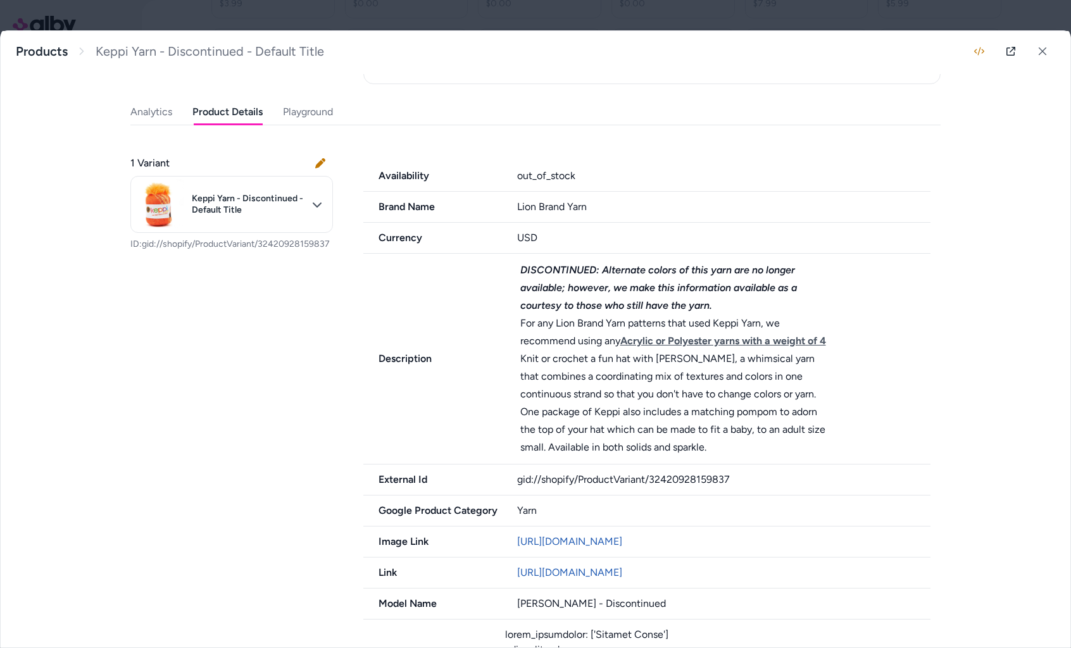
scroll to position [256, 0]
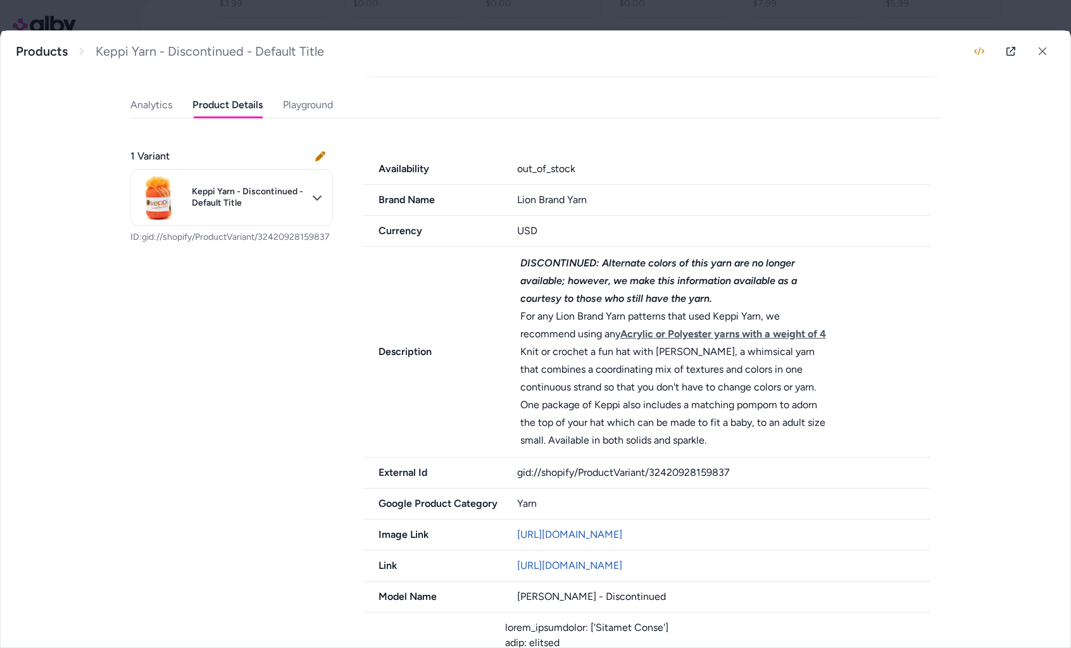
drag, startPoint x: 1041, startPoint y: 58, endPoint x: 972, endPoint y: 106, distance: 83.7
click at [1041, 58] on button at bounding box center [1042, 51] width 25 height 25
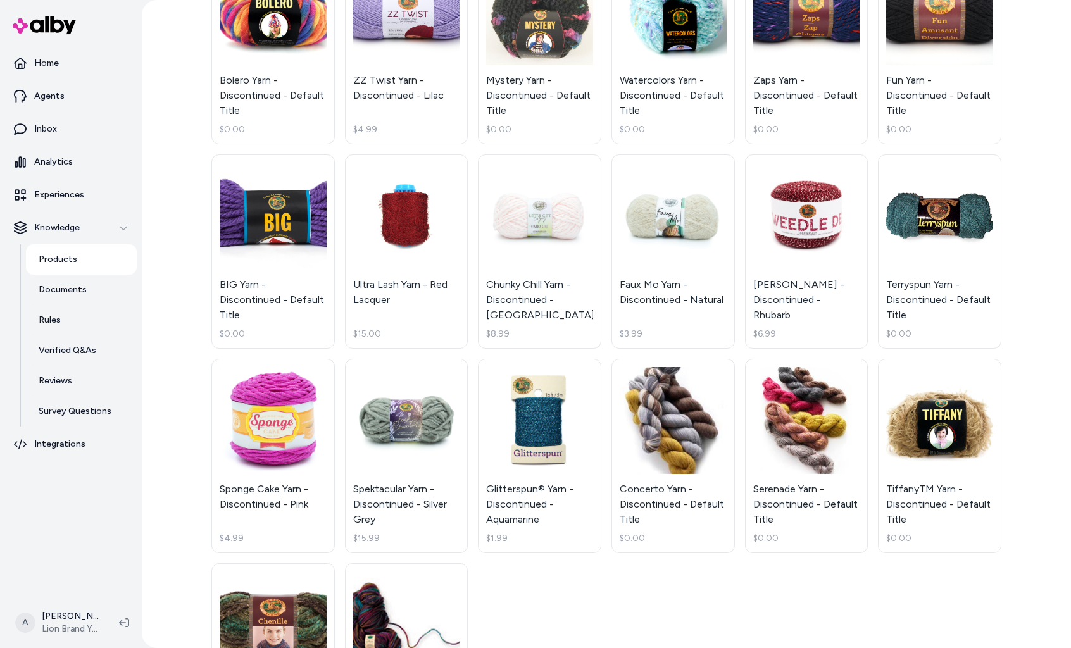
scroll to position [2335, 0]
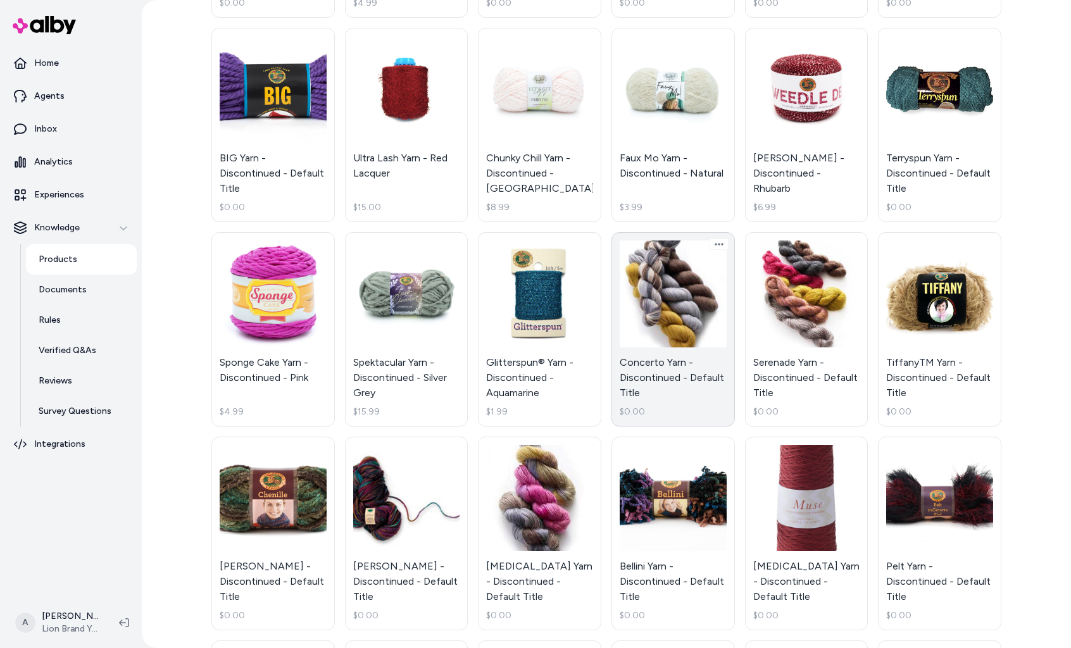
click at [662, 346] on link "Concerto Yarn - Discontinued - Default Title $0.00" at bounding box center [672, 329] width 123 height 194
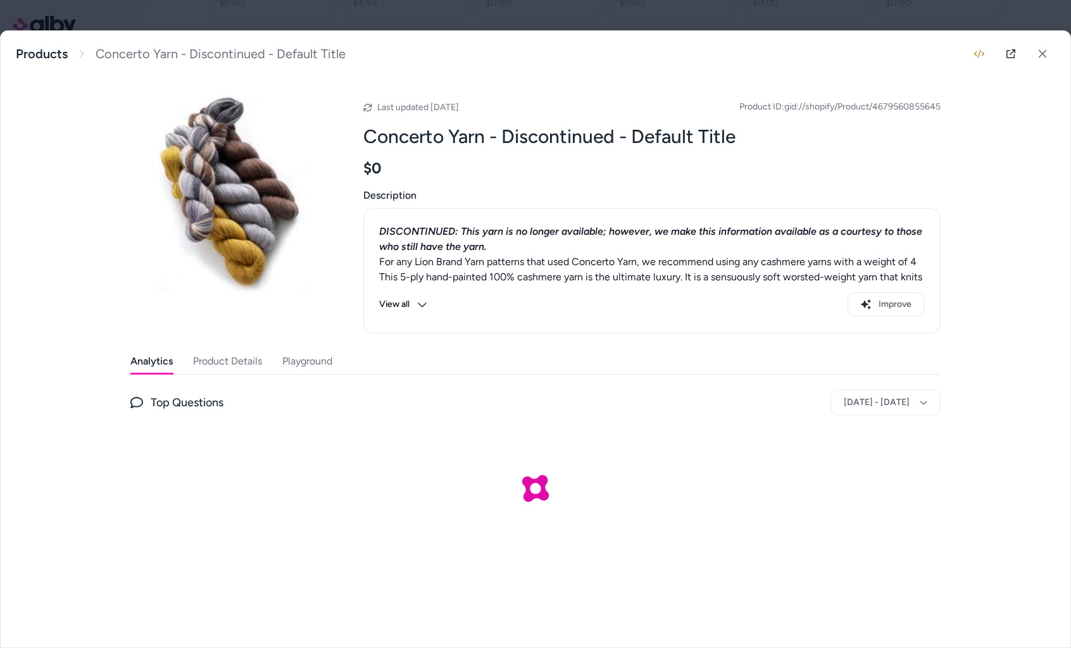
click at [249, 366] on button "Product Details" at bounding box center [227, 361] width 69 height 25
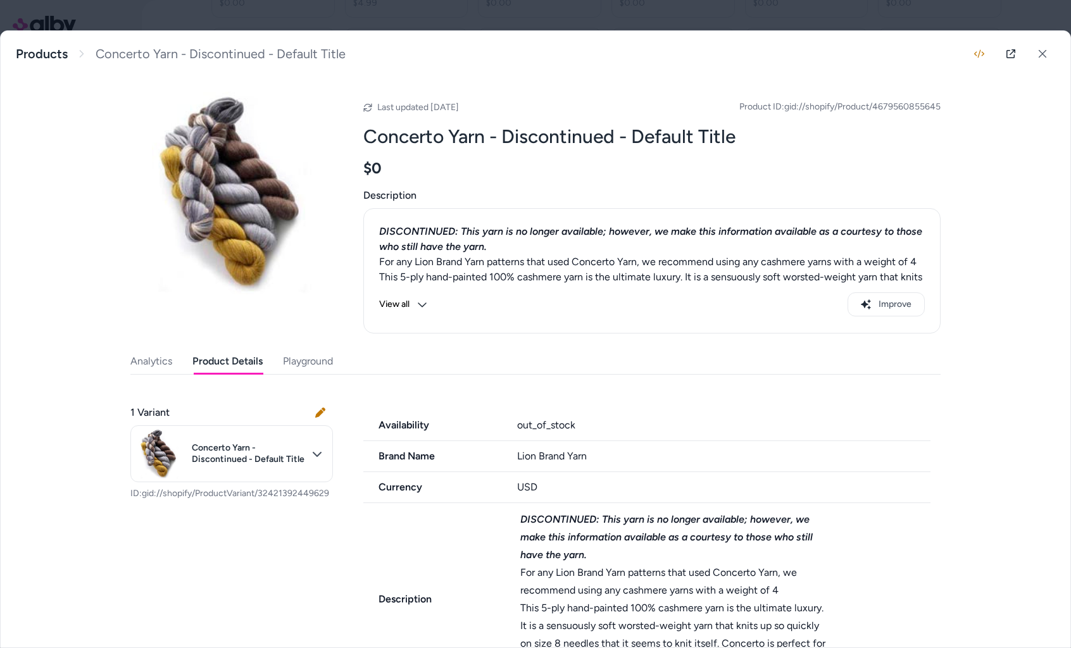
click at [563, 258] on div "For any Lion Brand Yarn patterns that used Concerto Yarn, we recommend using an…" at bounding box center [652, 261] width 546 height 15
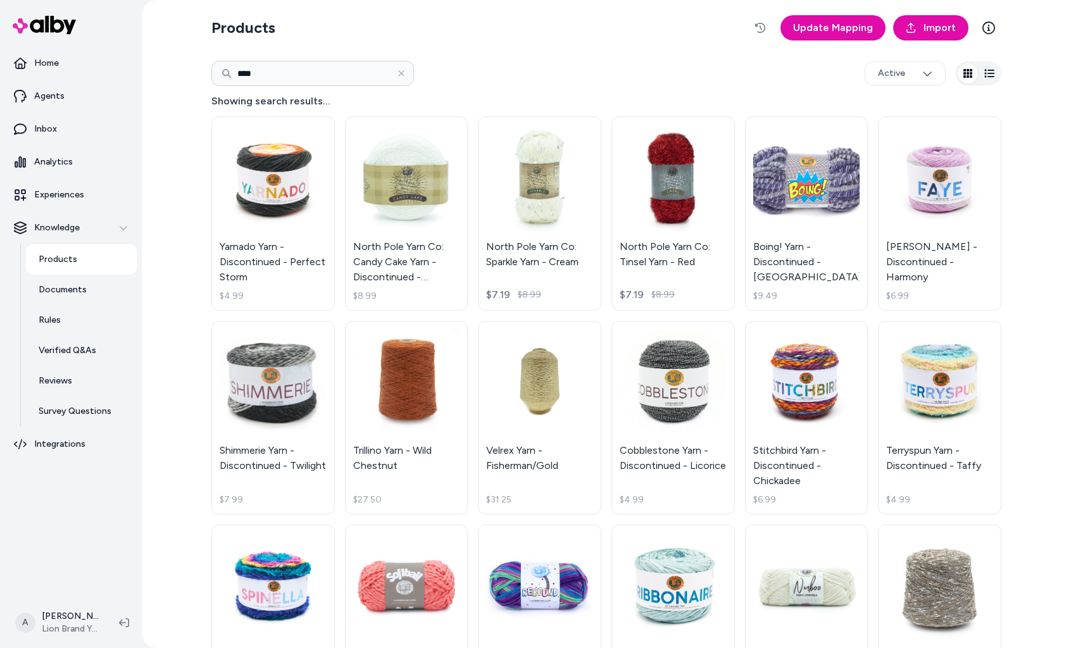
click at [338, 74] on input "****" at bounding box center [312, 73] width 203 height 25
type input "*****"
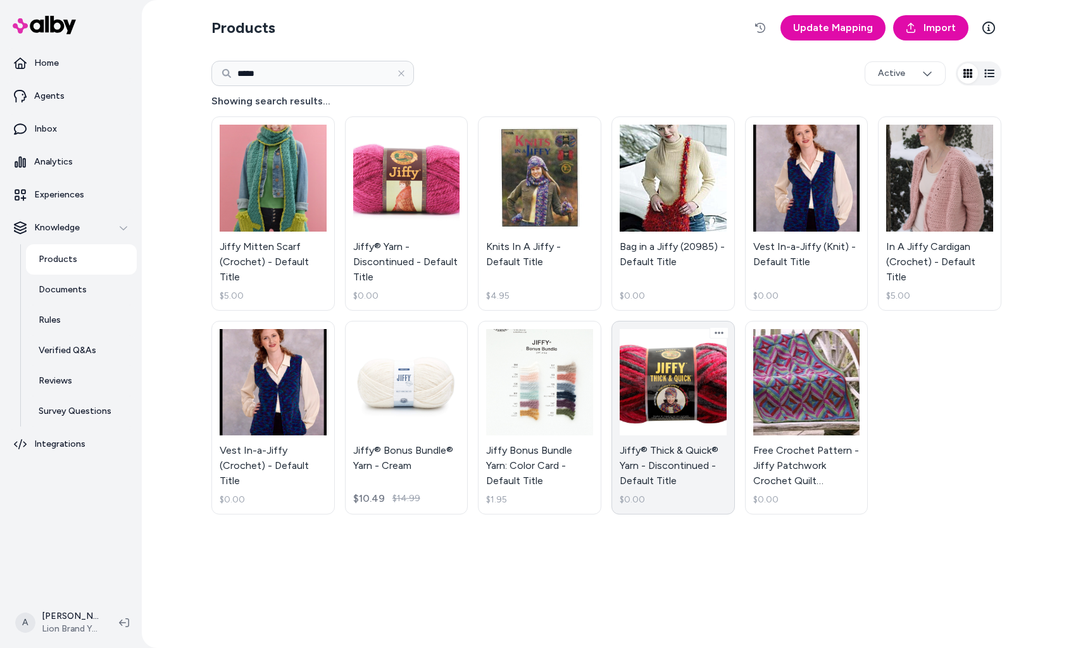
click at [656, 396] on link "Jiffy® Thick & Quick® Yarn - Discontinued - Default Title $0.00" at bounding box center [672, 418] width 123 height 194
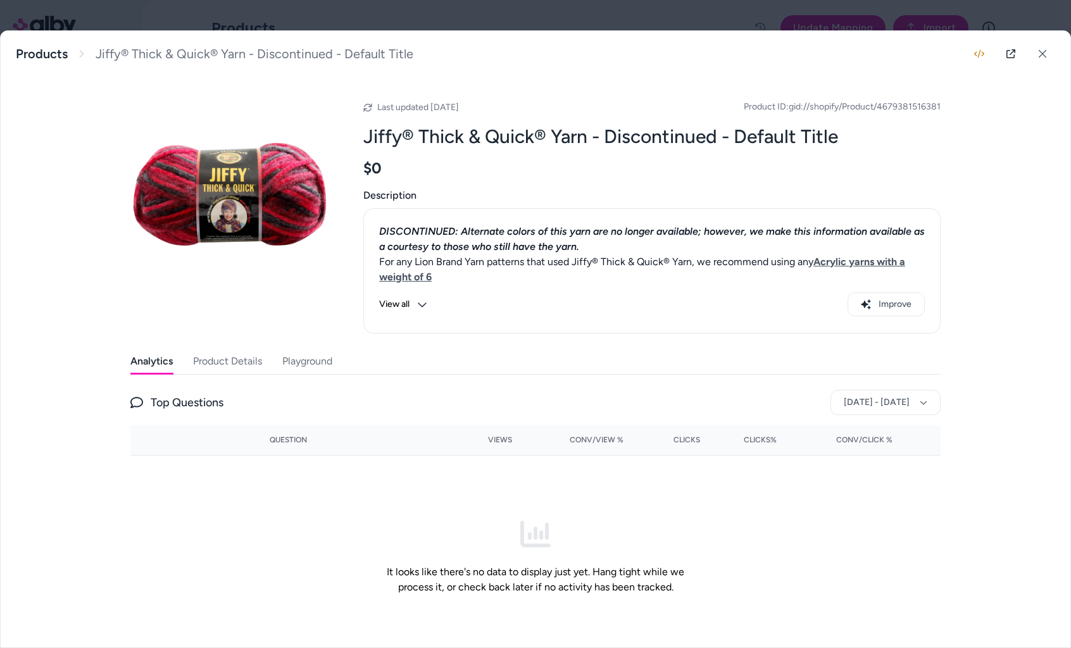
click at [237, 355] on button "Product Details" at bounding box center [227, 361] width 69 height 25
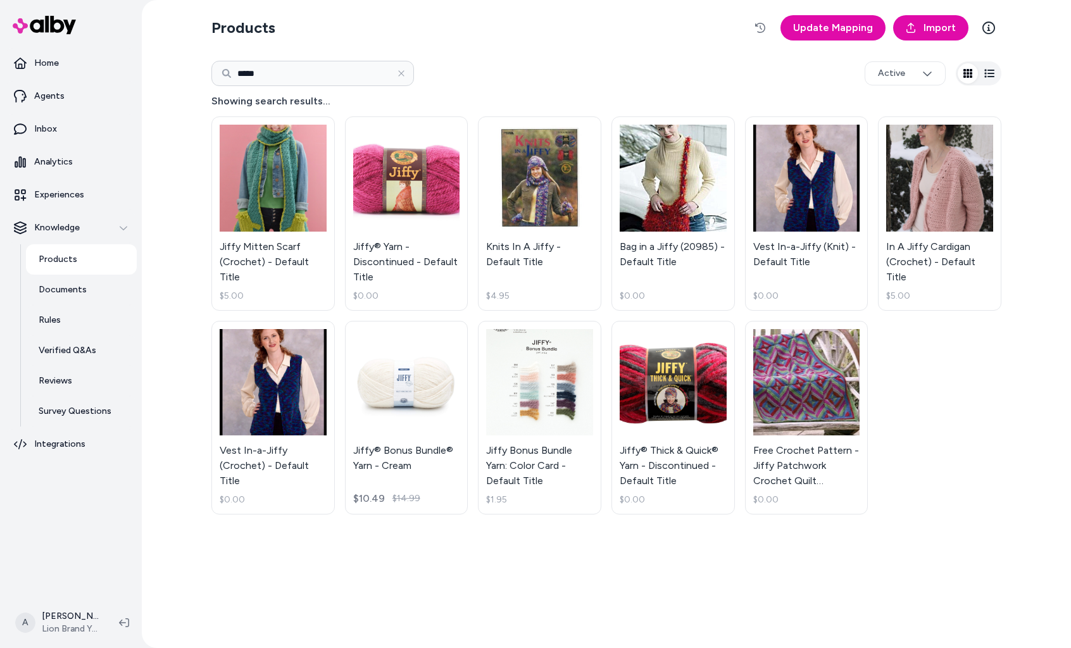
click at [289, 68] on input "*****" at bounding box center [312, 73] width 203 height 25
click at [290, 73] on input "*****" at bounding box center [312, 73] width 203 height 25
click at [340, 544] on div "Products Update Mapping Import ***** Active Showing search results... Jiffy Mit…" at bounding box center [606, 324] width 810 height 648
click at [306, 75] on input "*****" at bounding box center [312, 73] width 203 height 25
type input "*"
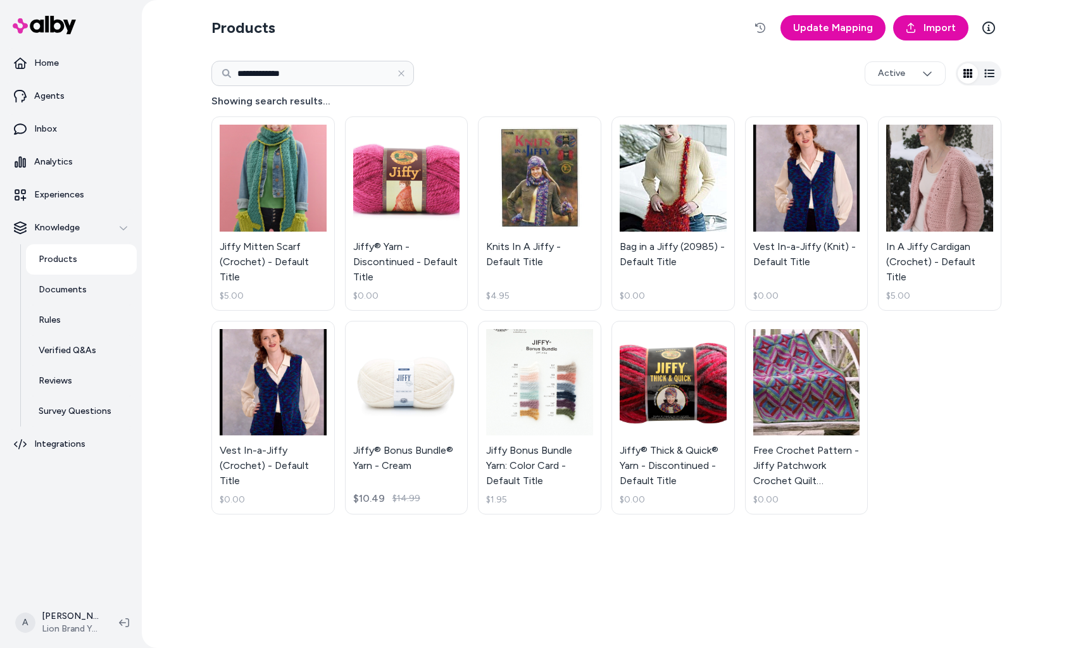
type input "**********"
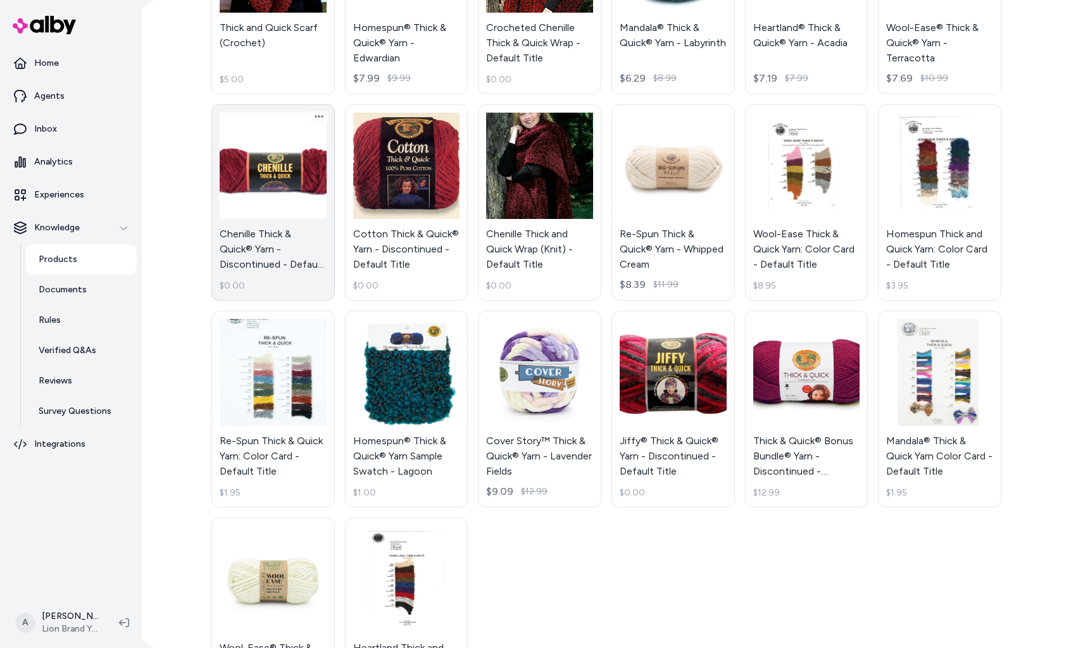
scroll to position [266, 0]
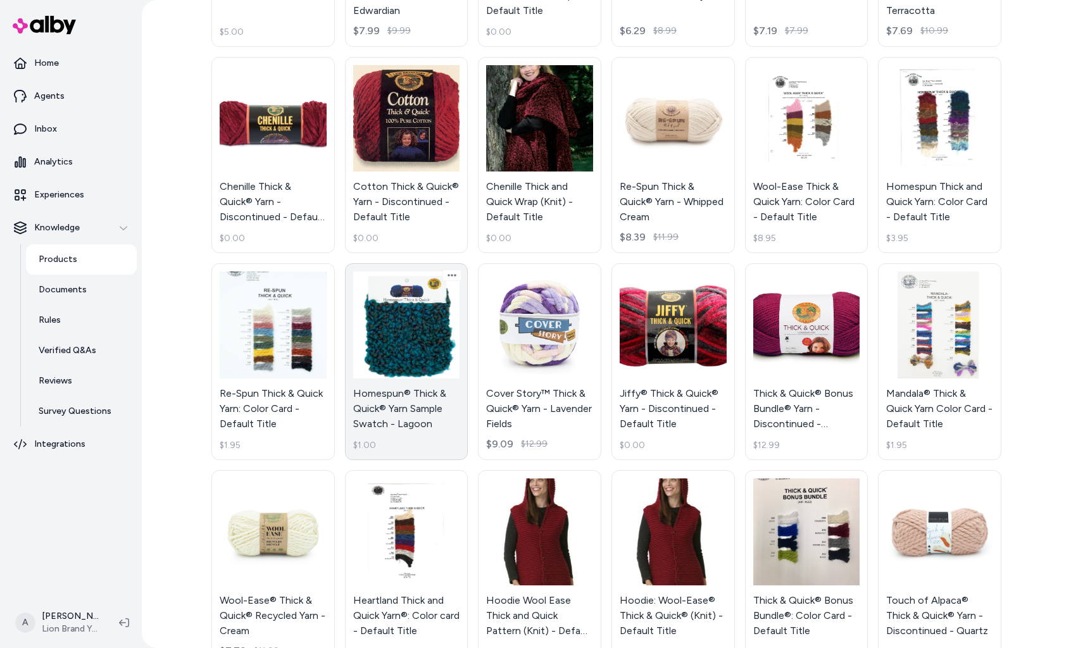
click at [439, 346] on link "Homespun® Thick & Quick® Yarn Sample Swatch - Lagoon $1.00" at bounding box center [406, 361] width 123 height 197
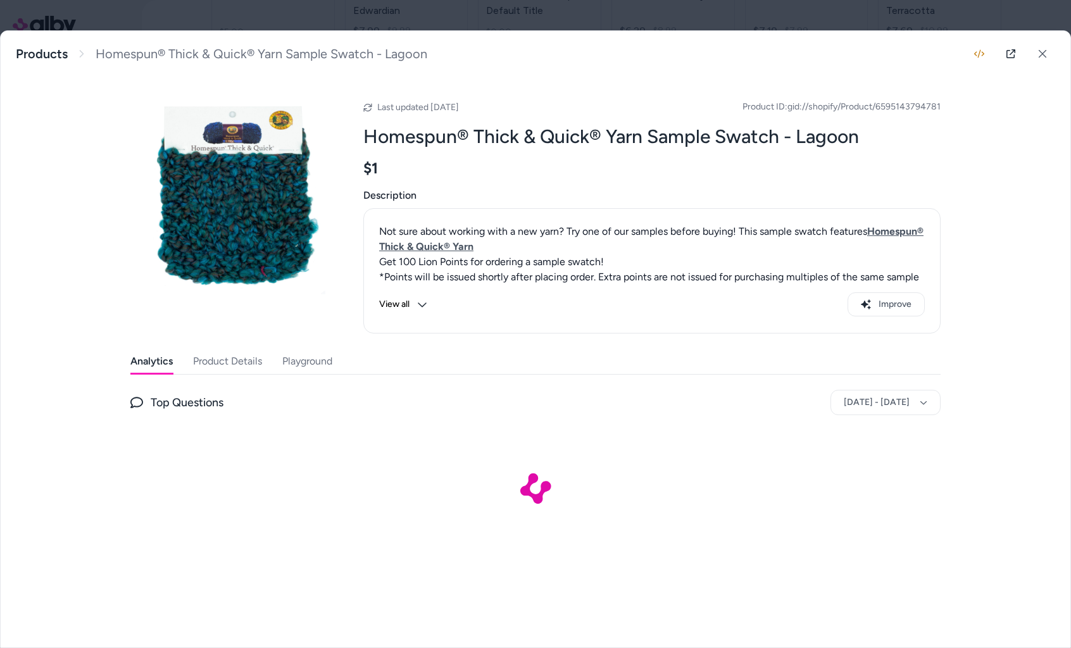
click at [209, 351] on button "Product Details" at bounding box center [227, 361] width 69 height 25
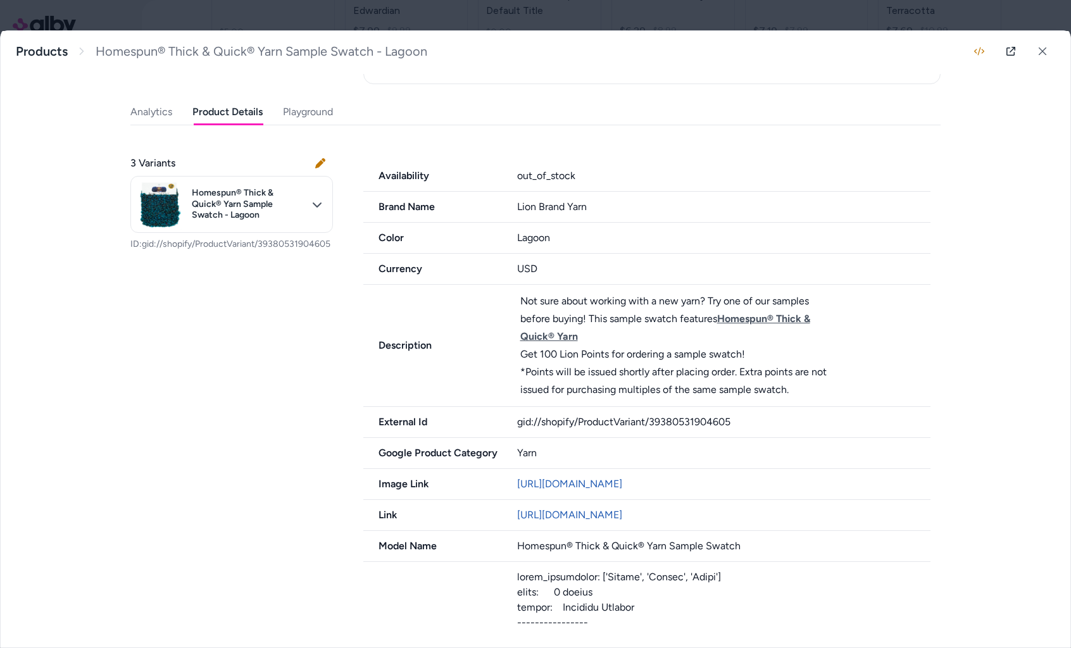
scroll to position [266, 0]
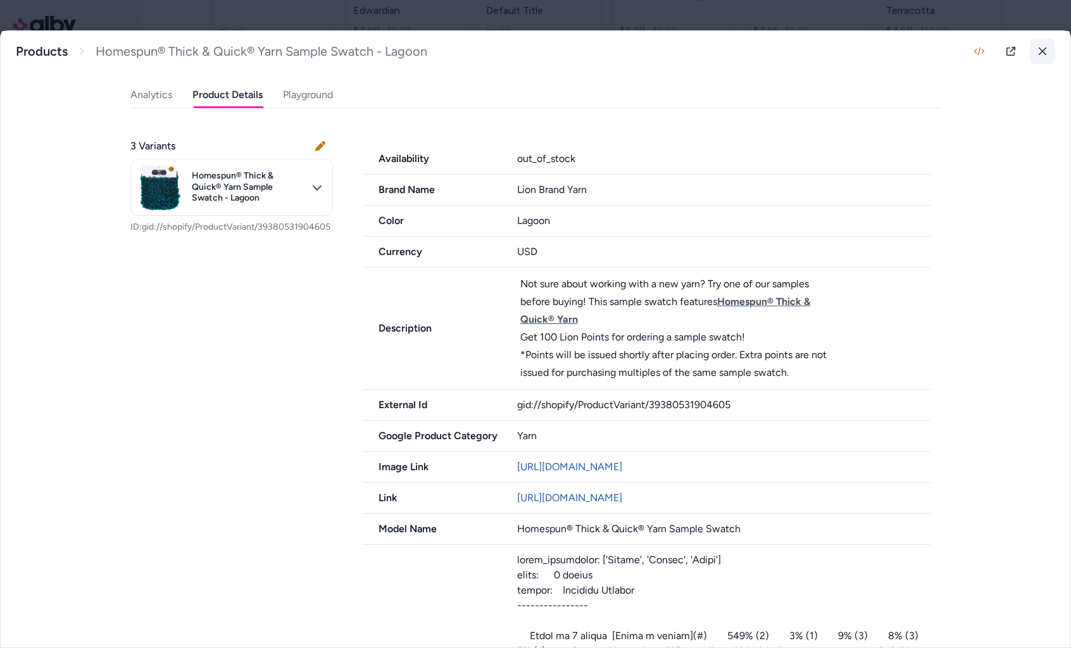
click at [1042, 49] on icon at bounding box center [1042, 51] width 9 height 9
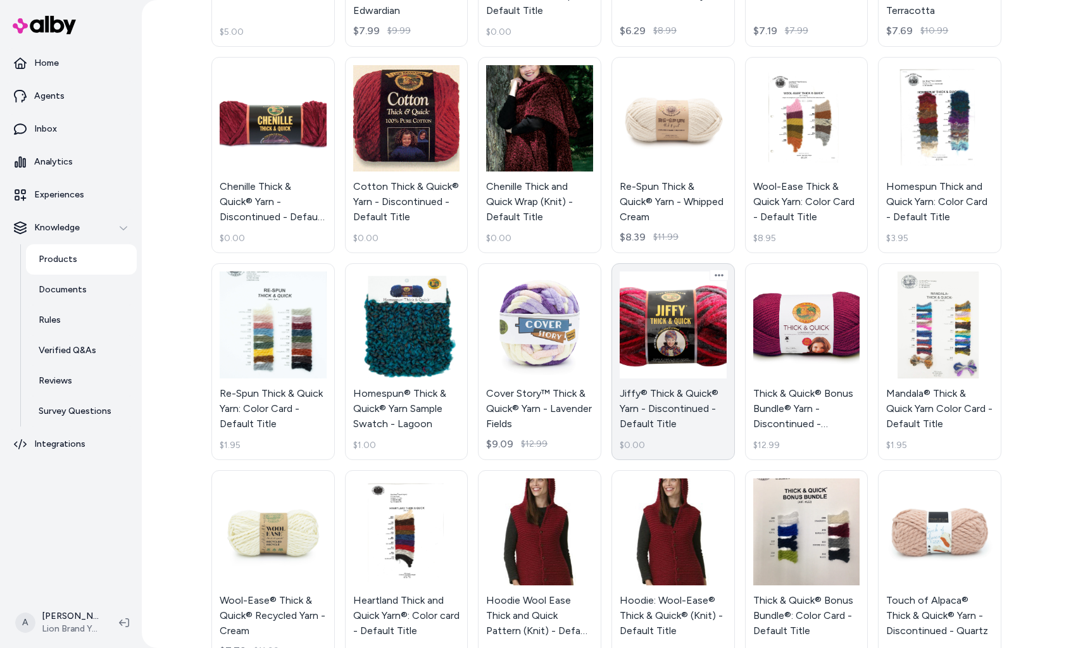
scroll to position [710, 0]
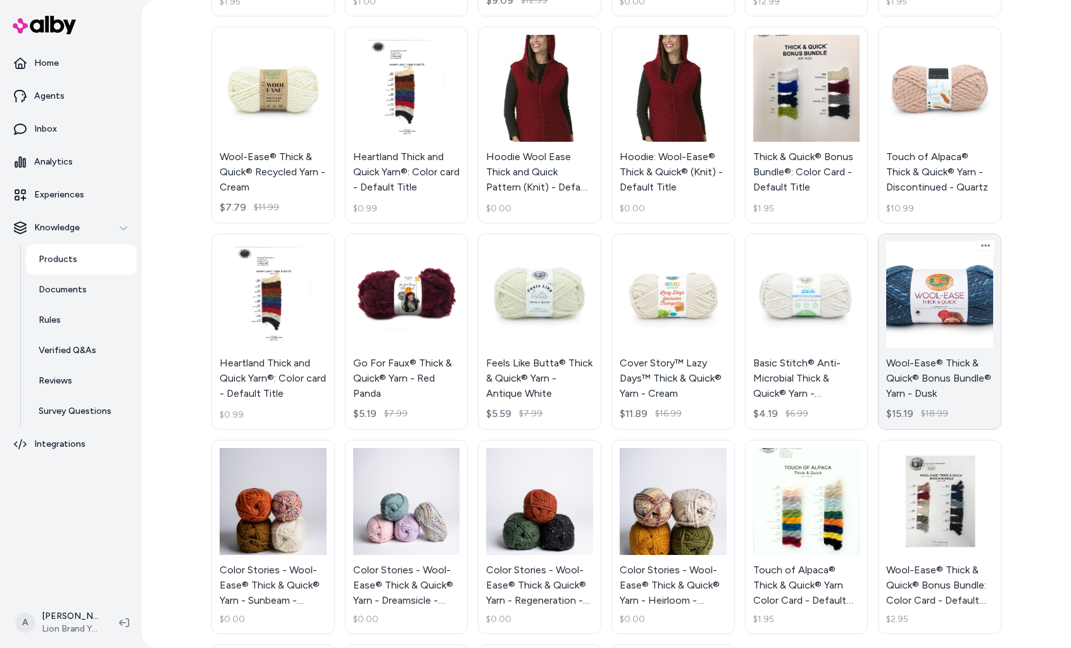
click at [923, 303] on link "Wool-Ease® Thick & Quick® Bonus Bundle® Yarn - Dusk $15.19 $18.99" at bounding box center [939, 332] width 123 height 197
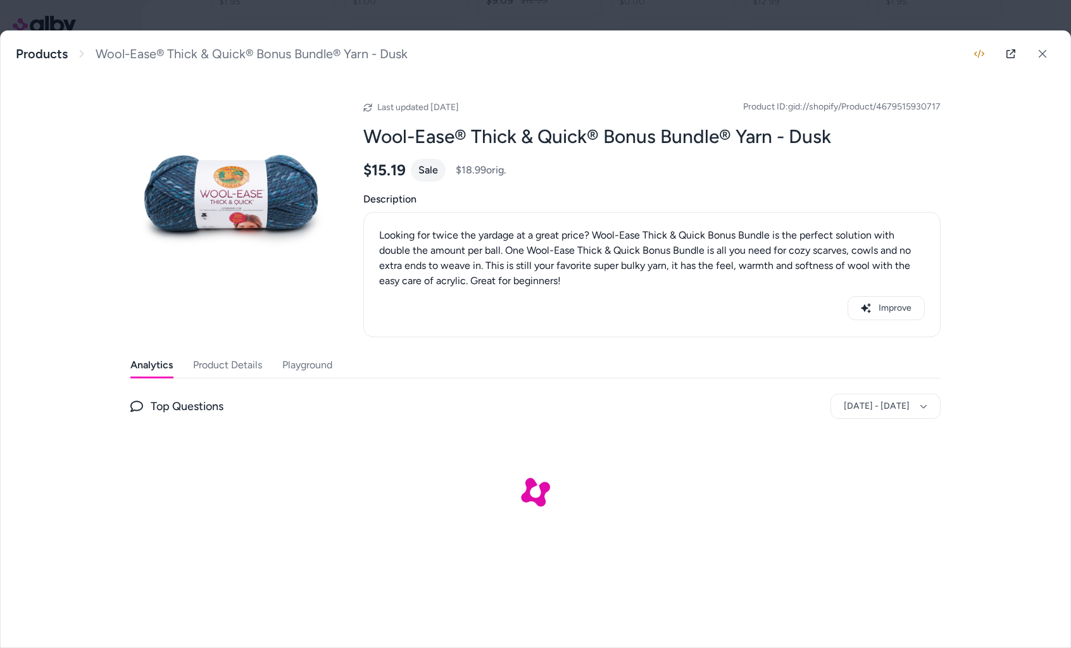
click at [215, 366] on button "Product Details" at bounding box center [227, 365] width 69 height 25
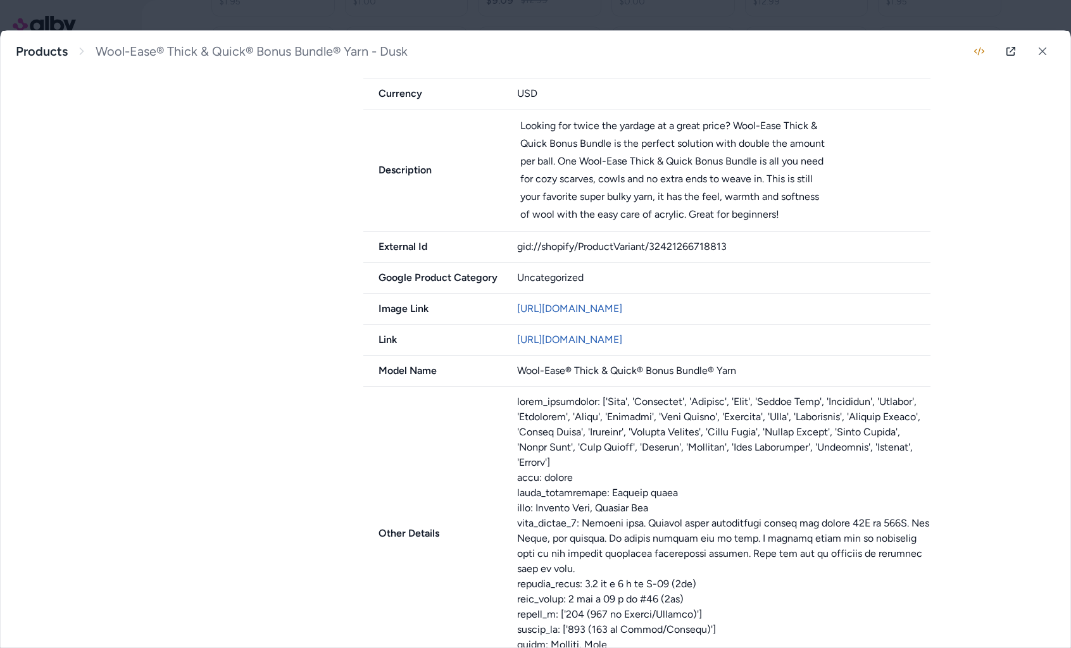
scroll to position [465, 0]
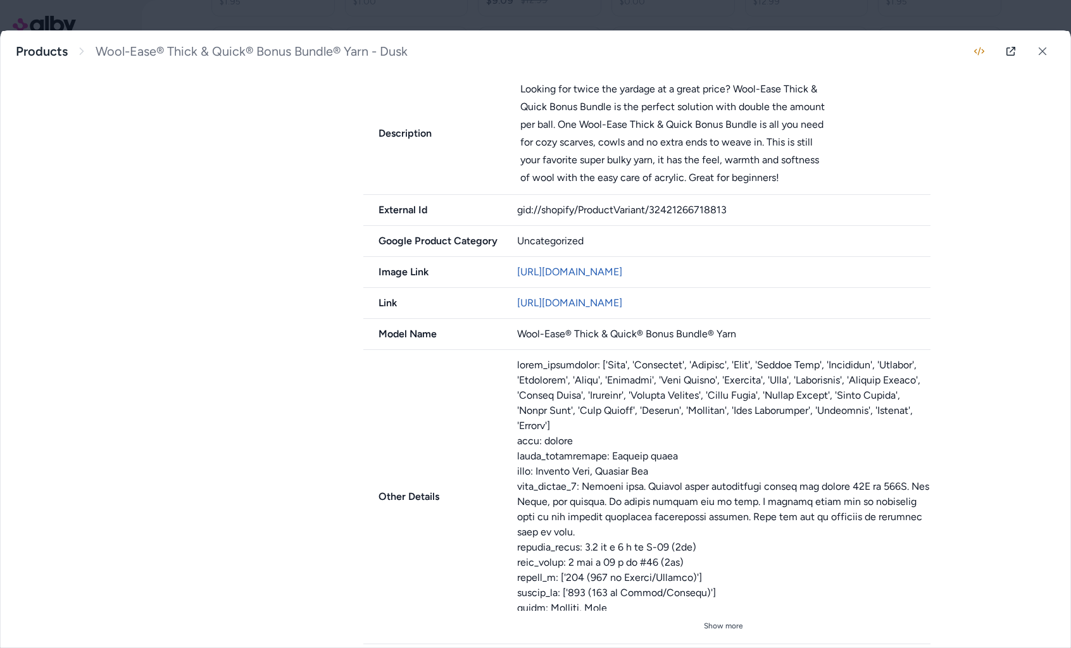
drag, startPoint x: 1037, startPoint y: 52, endPoint x: 465, endPoint y: 312, distance: 629.1
click at [465, 312] on div "Wool-Ease® Thick & Quick® Bonus Bundle® Yarn - Dusk Looking for twice the yarda…" at bounding box center [536, 339] width 1070 height 616
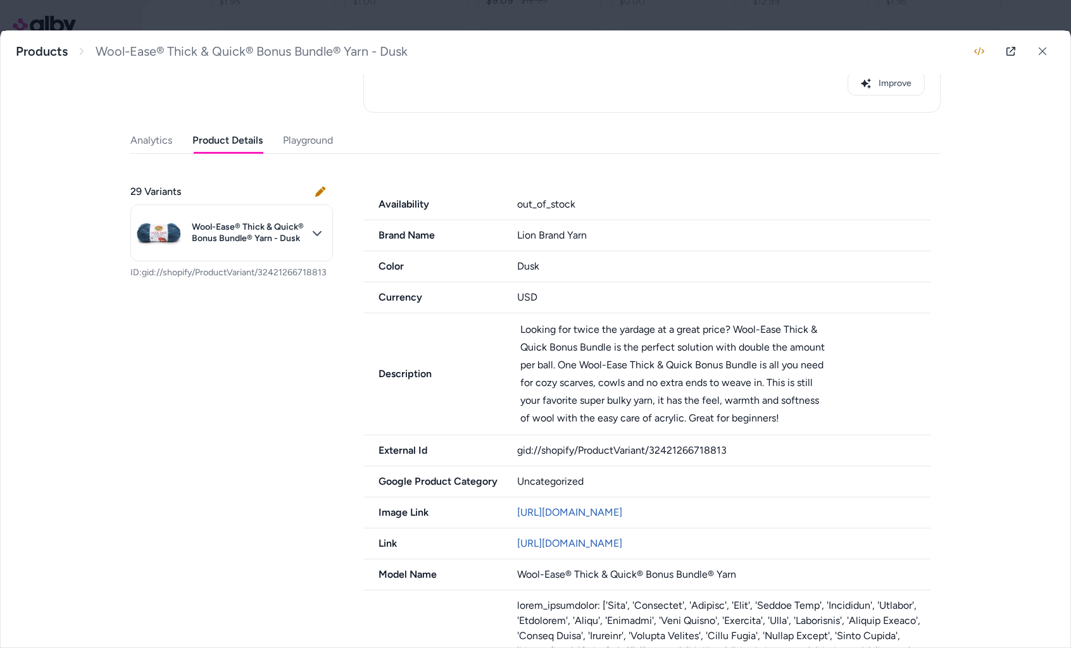
scroll to position [0, 0]
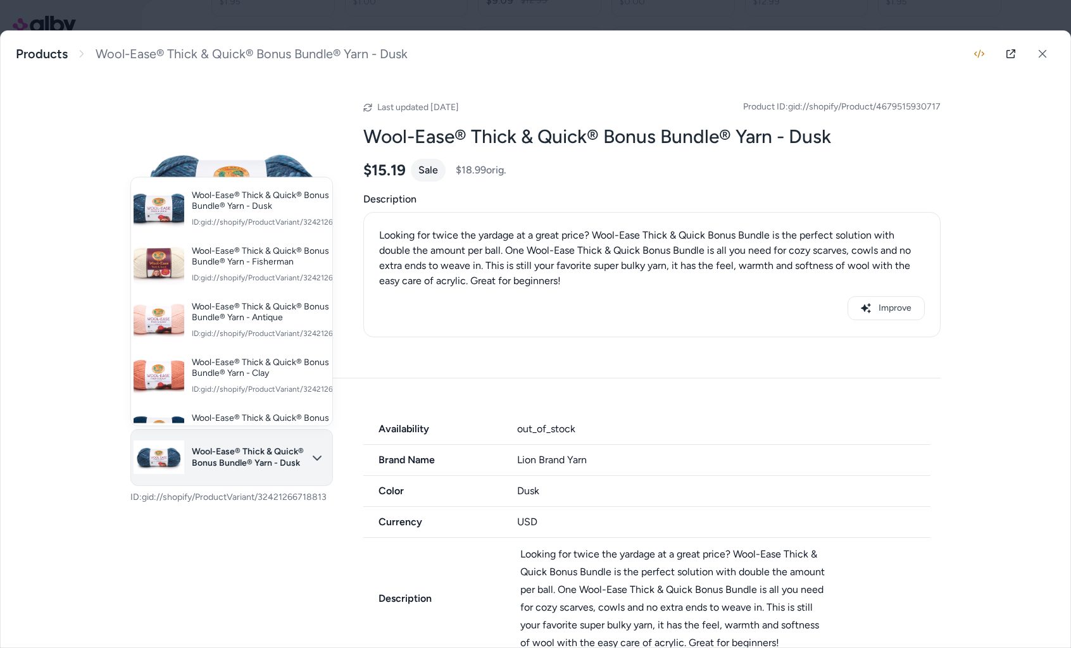
click at [237, 470] on body "**********" at bounding box center [535, 324] width 1071 height 648
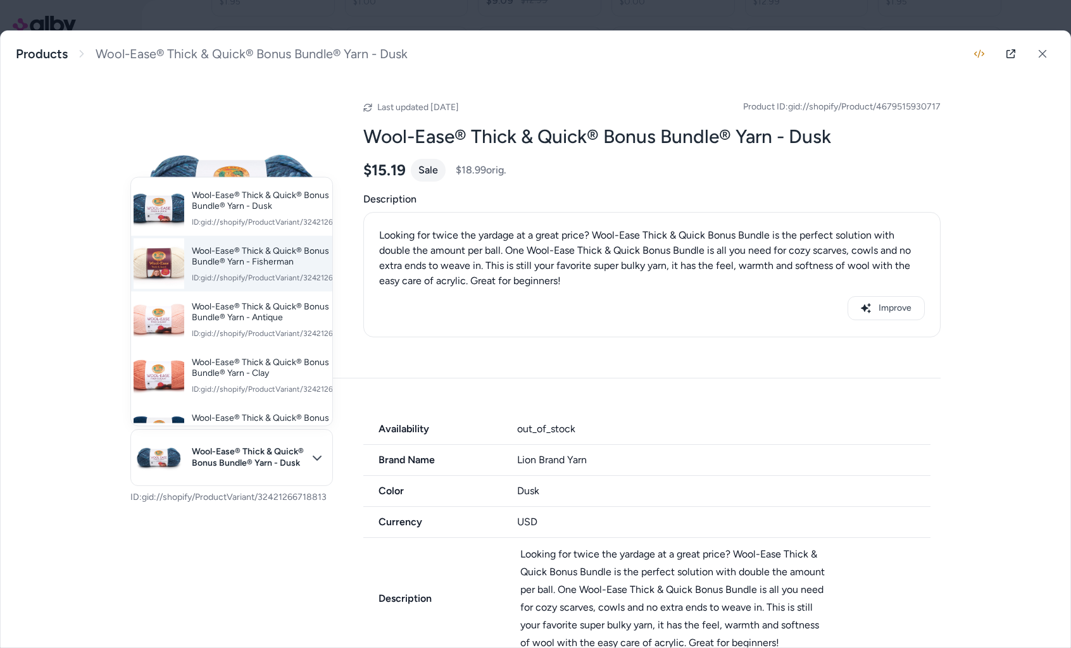
click at [273, 272] on span "ID: gid://shopify/ProductVariant/32421266128989" at bounding box center [277, 277] width 171 height 10
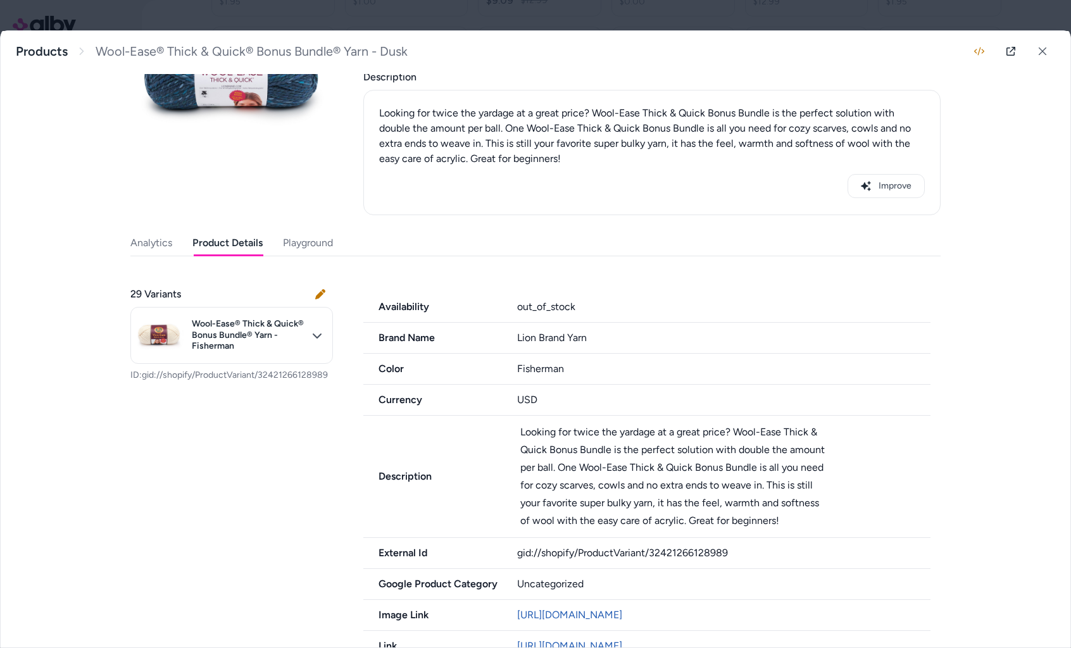
scroll to position [149, 0]
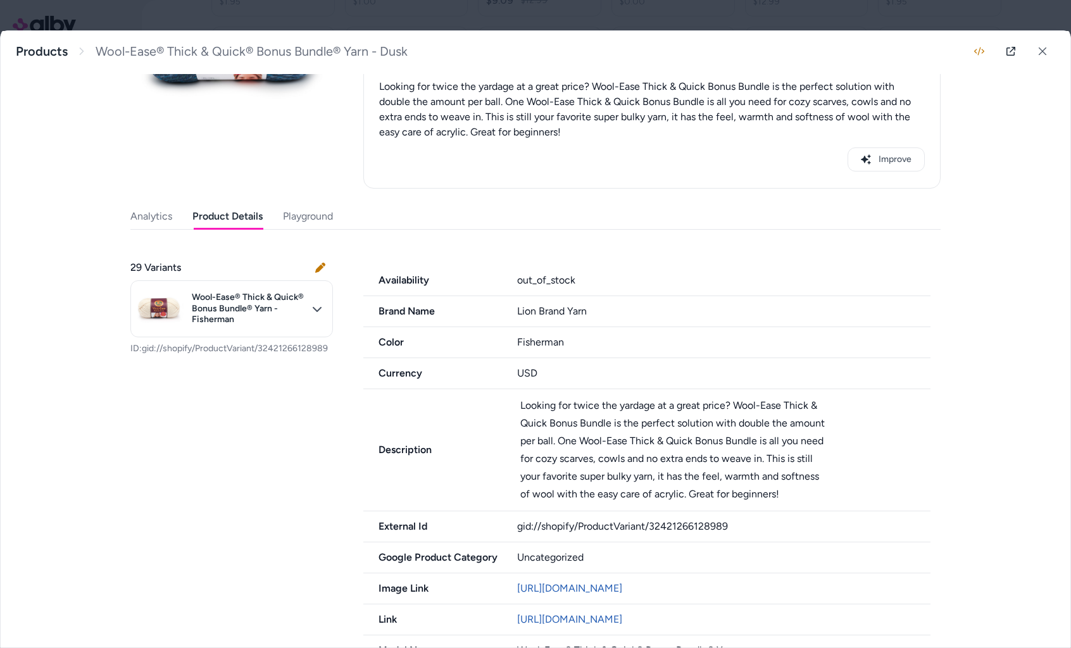
click at [268, 340] on div "29 Variants Wool-Ease® Thick & Quick® Bonus Bundle® Yarn - Fisherman ID: gid://…" at bounding box center [231, 307] width 203 height 125
click at [278, 333] on body "**********" at bounding box center [535, 324] width 1071 height 648
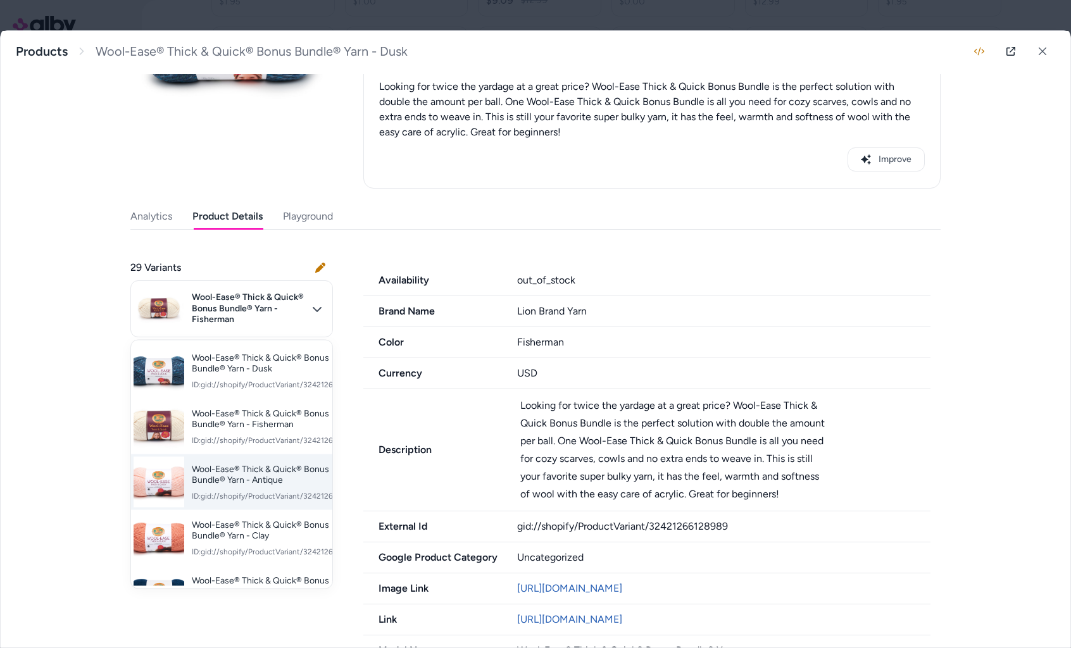
click at [274, 491] on span "ID: gid://shopify/ProductVariant/32421266161757" at bounding box center [276, 496] width 168 height 10
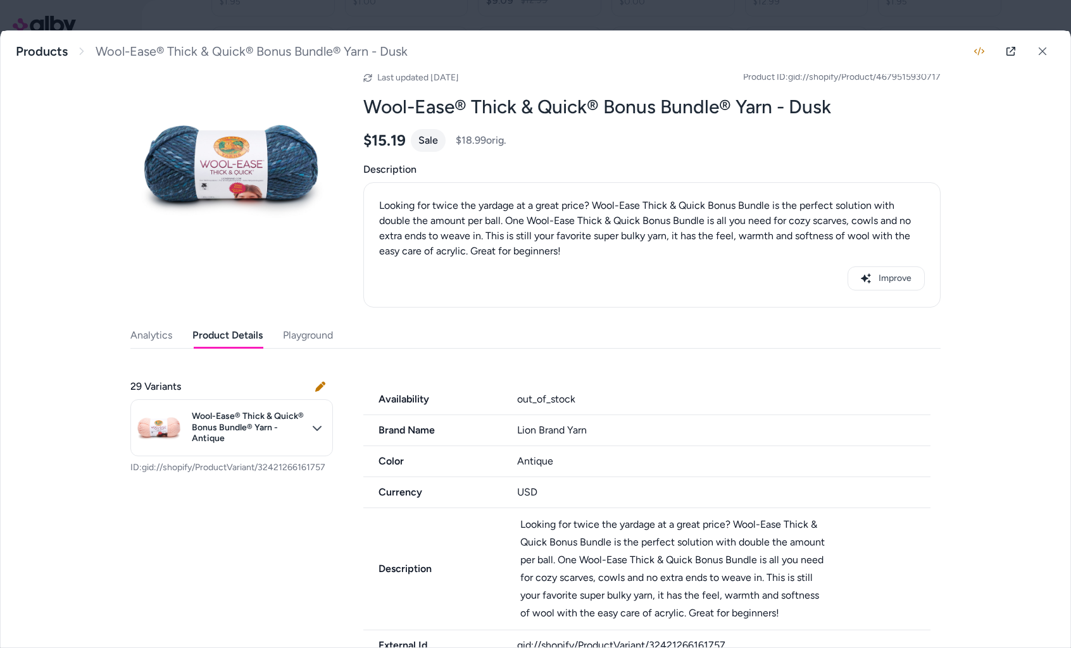
scroll to position [28, 0]
